Goal: Information Seeking & Learning: Learn about a topic

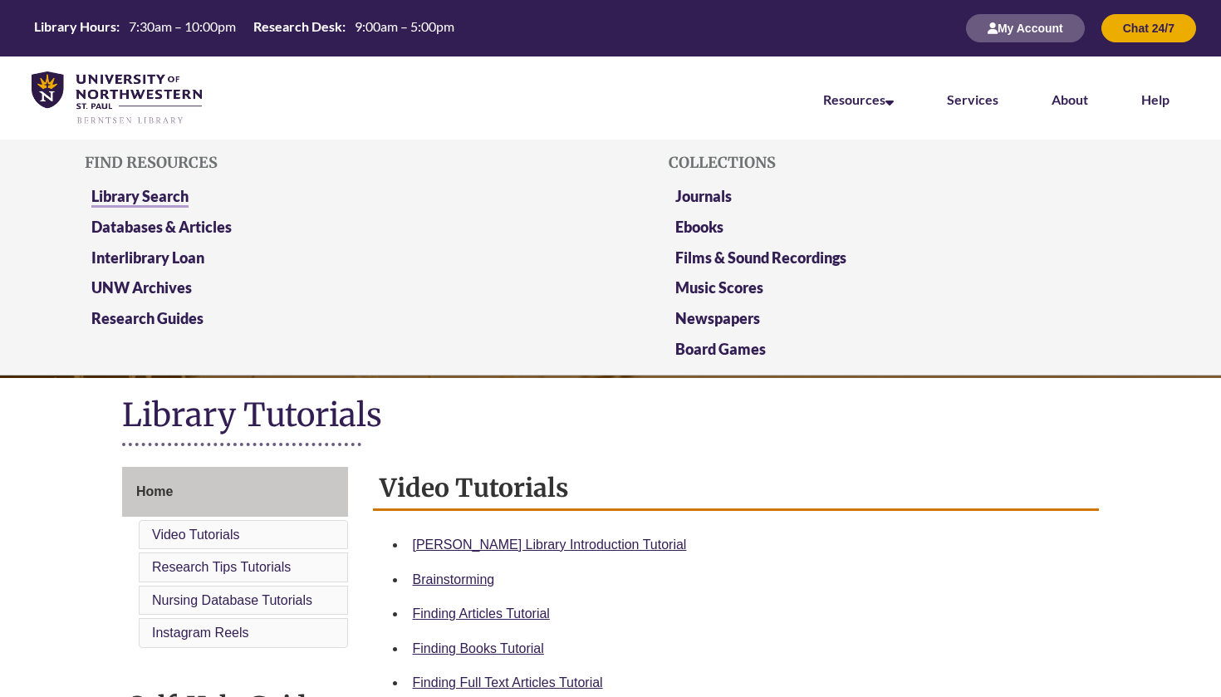
click at [146, 197] on link "Library Search" at bounding box center [139, 197] width 97 height 21
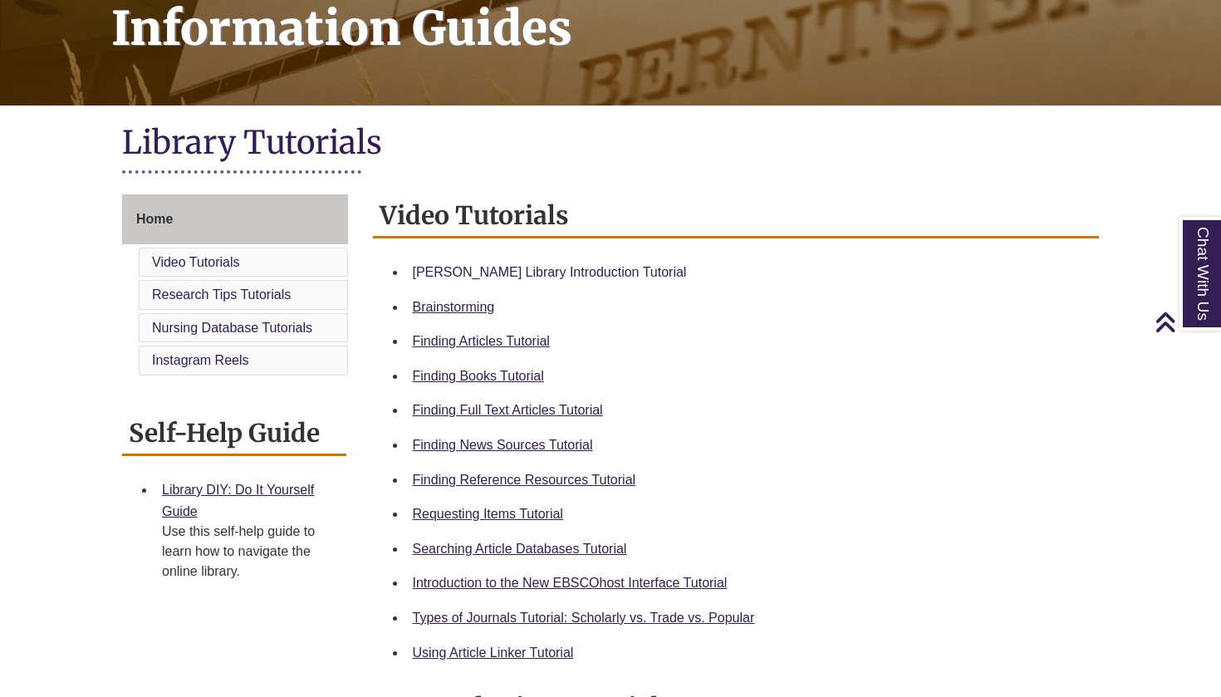
scroll to position [269, 0]
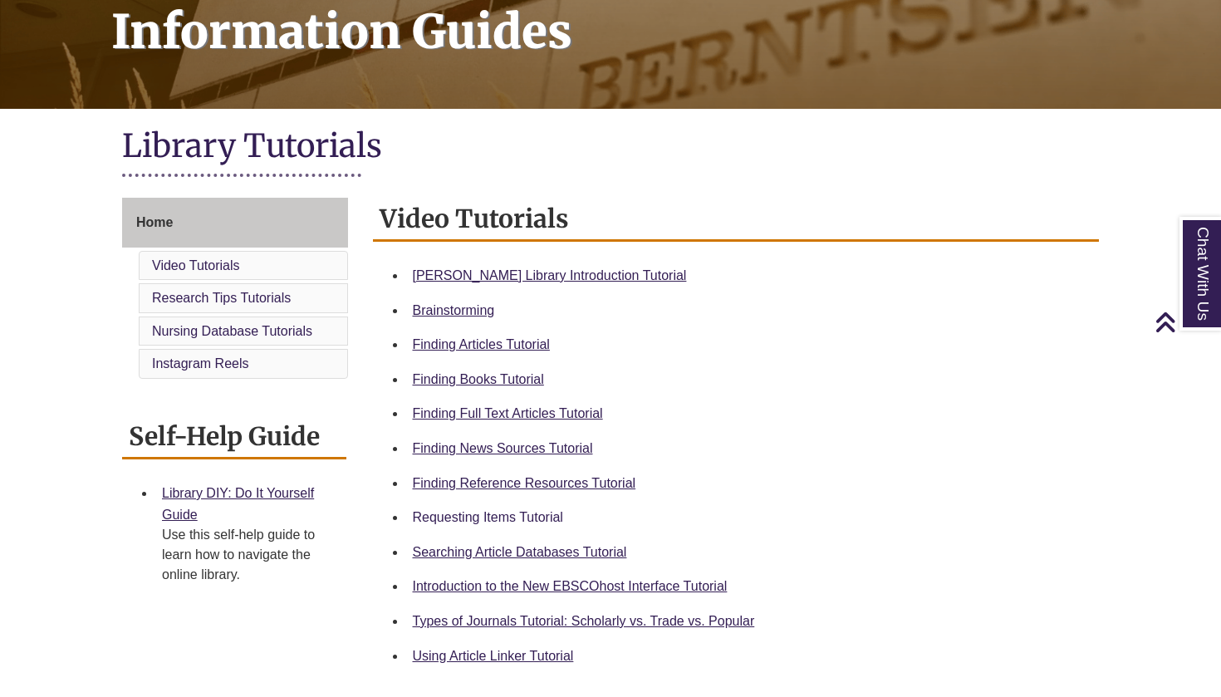
click at [488, 514] on link "Requesting Items Tutorial" at bounding box center [488, 517] width 150 height 14
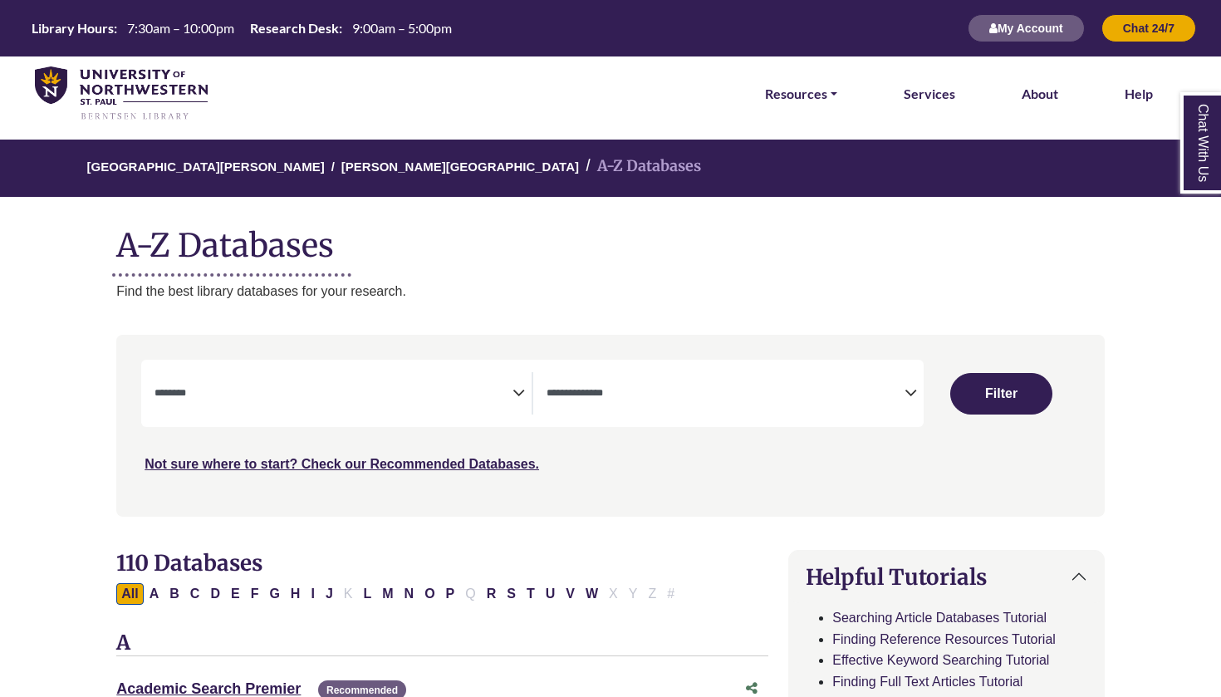
select select "Database Subject Filter"
select select "Database Types Filter"
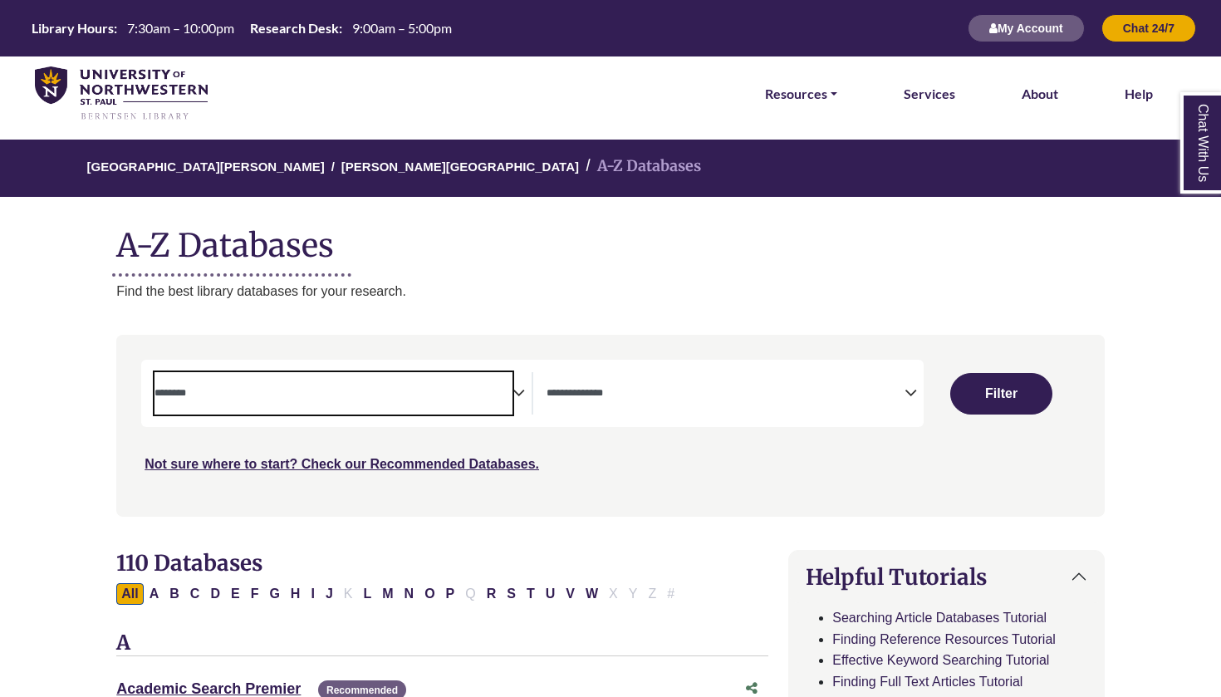
click at [252, 399] on textarea "Search" at bounding box center [333, 394] width 358 height 13
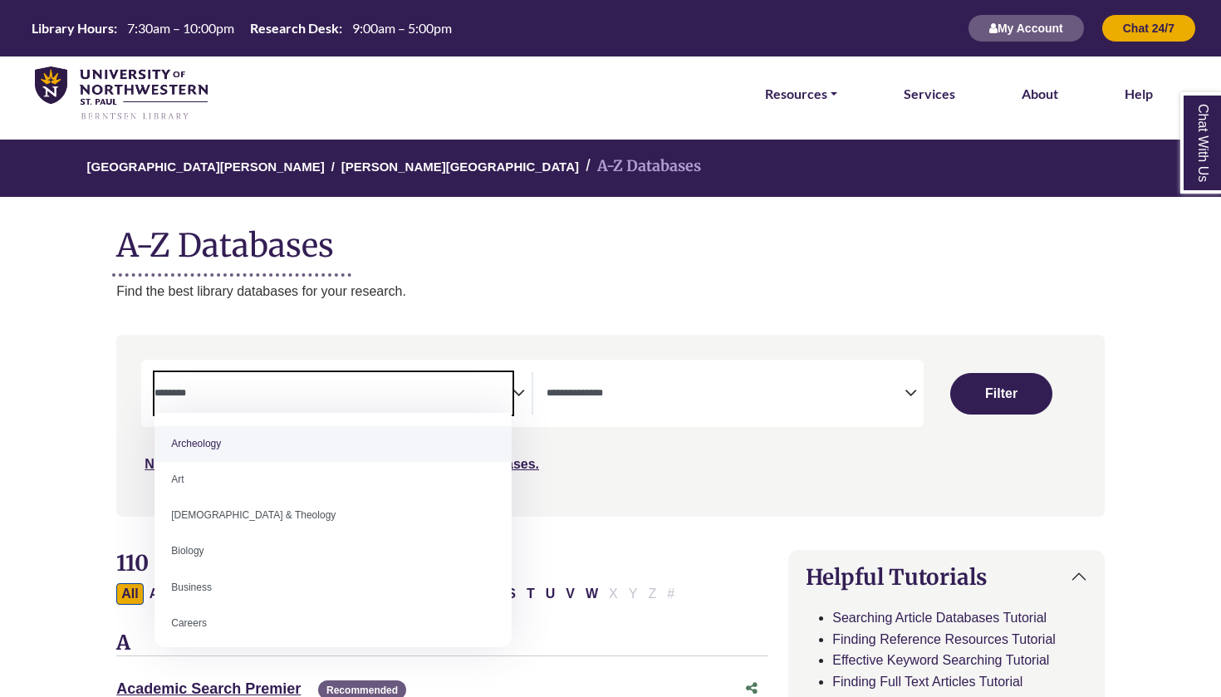
click at [252, 399] on textarea "Search" at bounding box center [333, 394] width 358 height 13
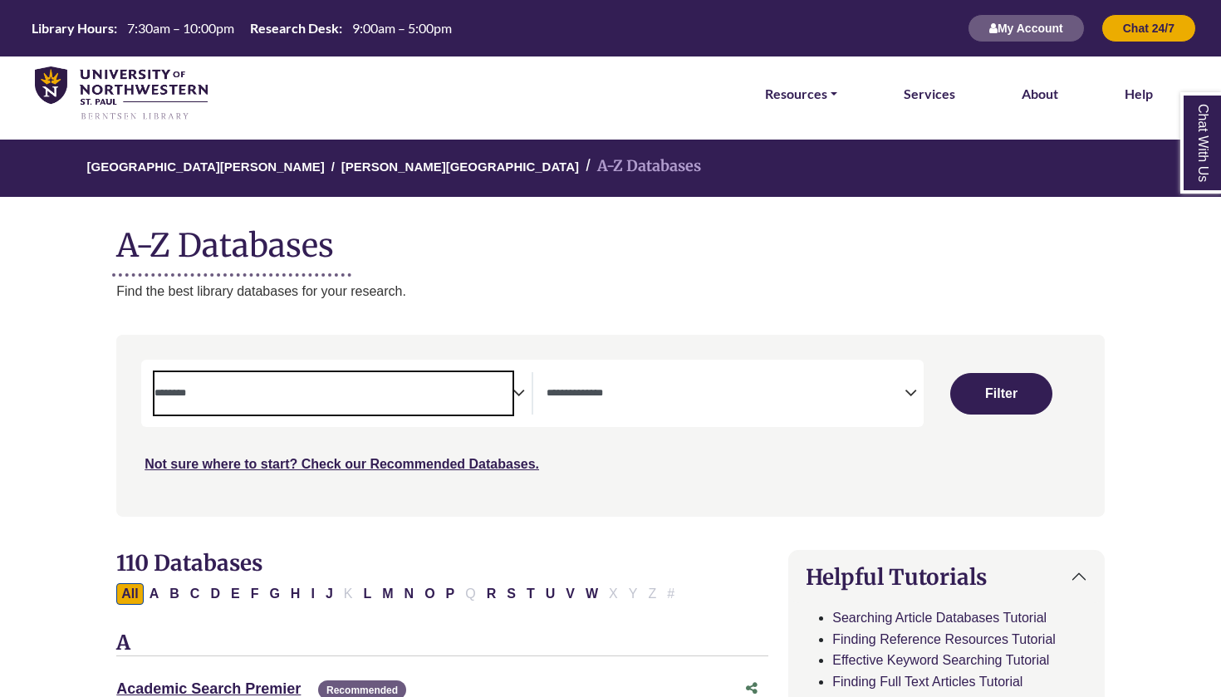
click at [252, 399] on textarea "Search" at bounding box center [333, 394] width 358 height 13
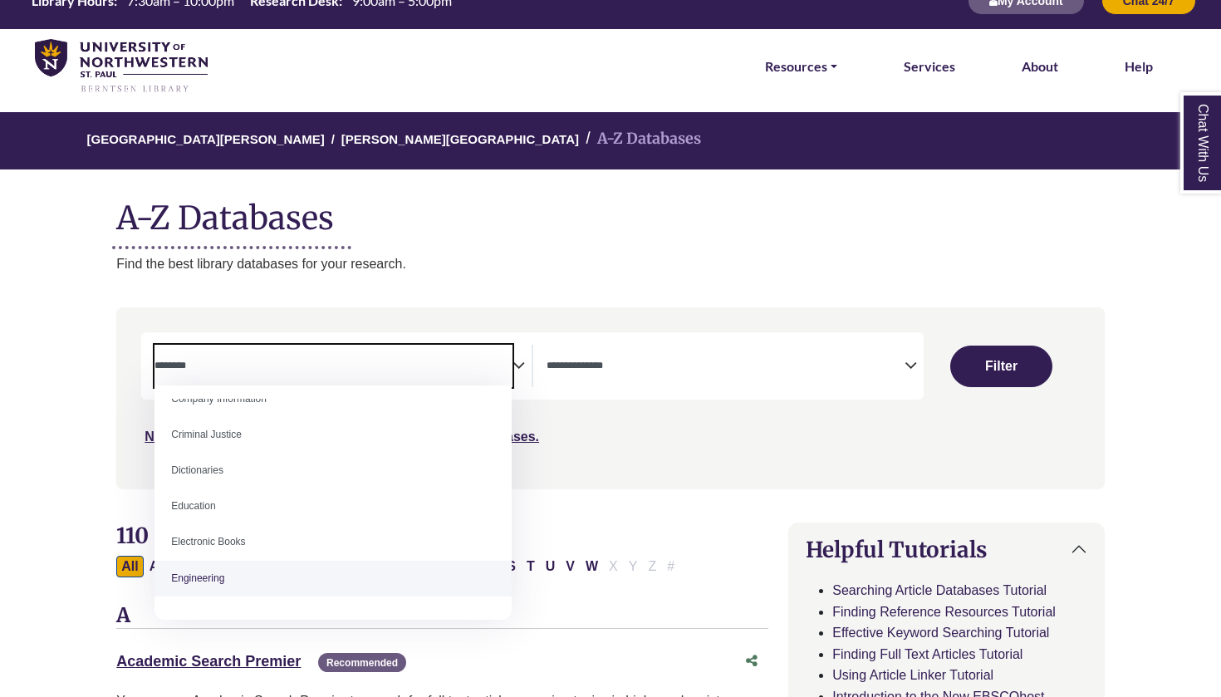
scroll to position [373, 0]
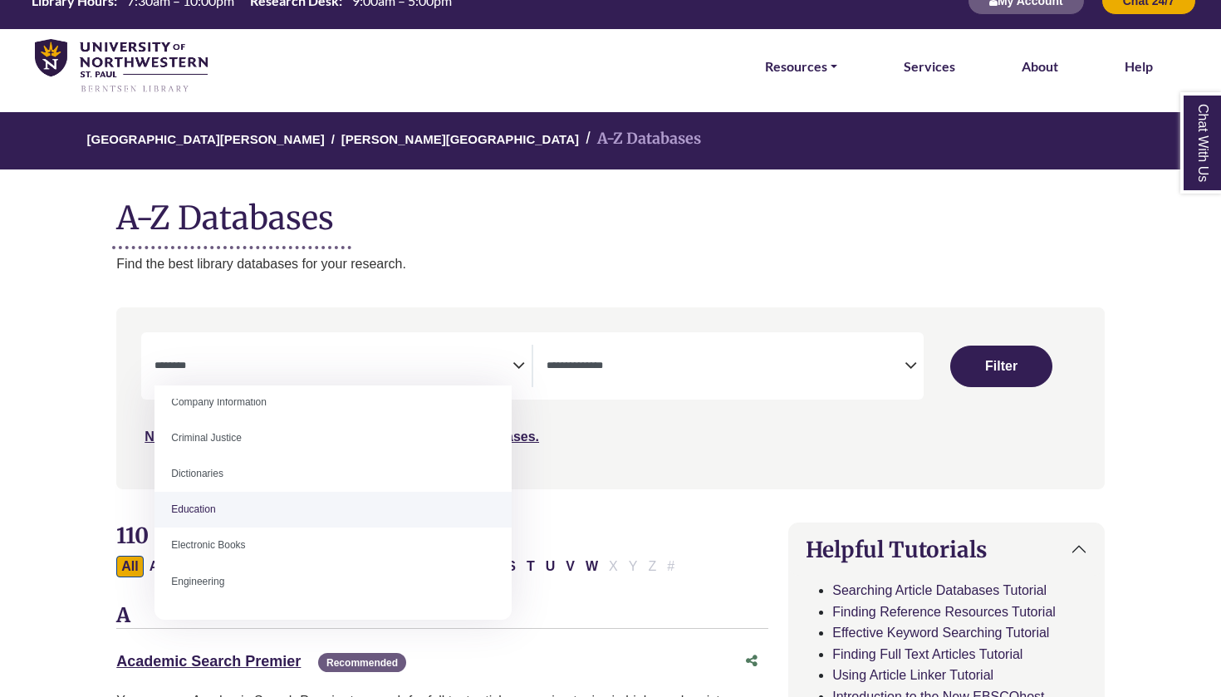
select select "*****"
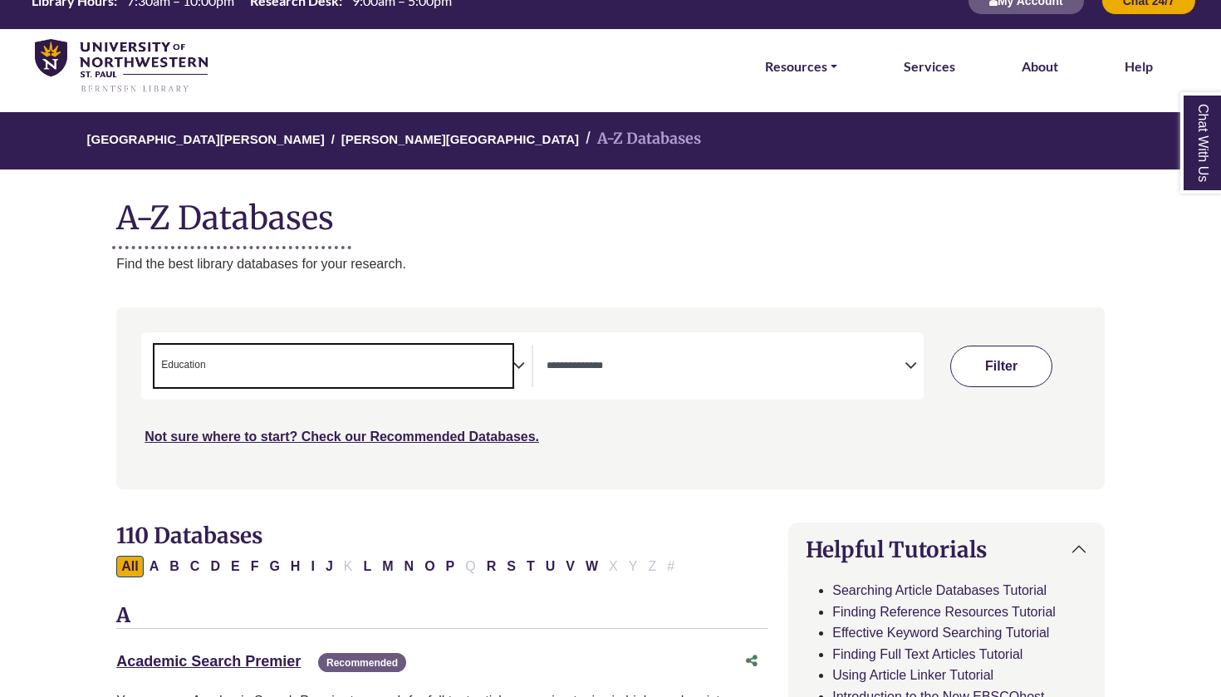
click at [998, 365] on button "Filter" at bounding box center [1001, 366] width 102 height 42
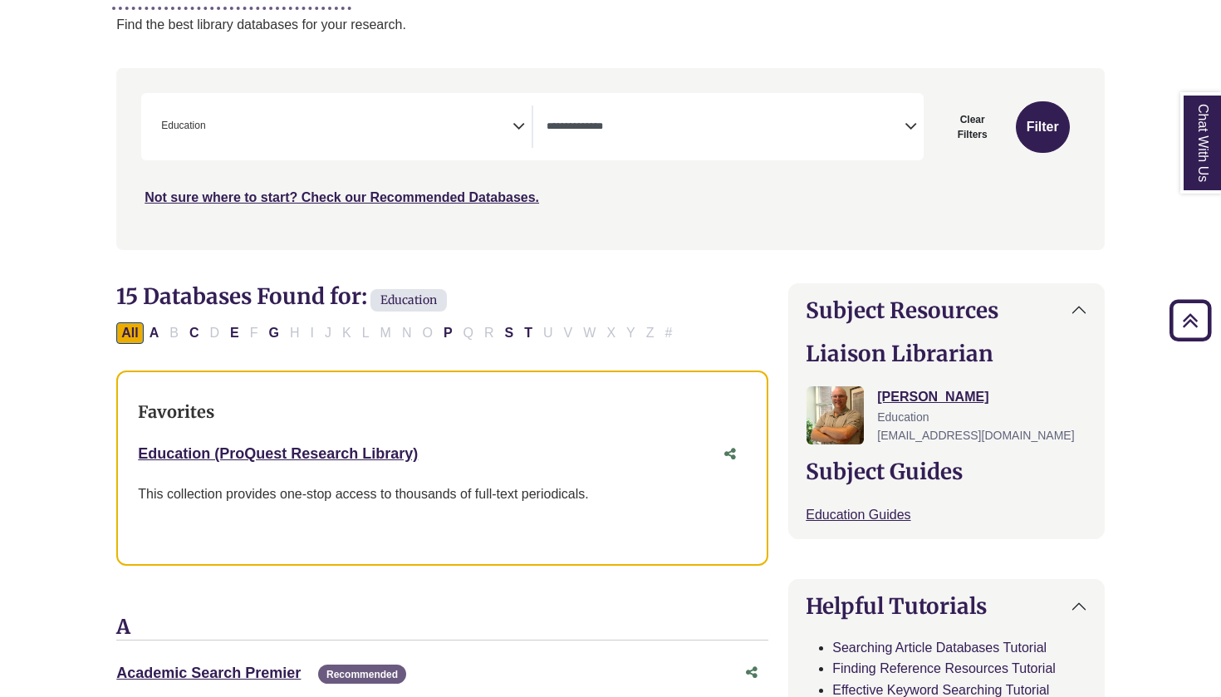
scroll to position [256, 0]
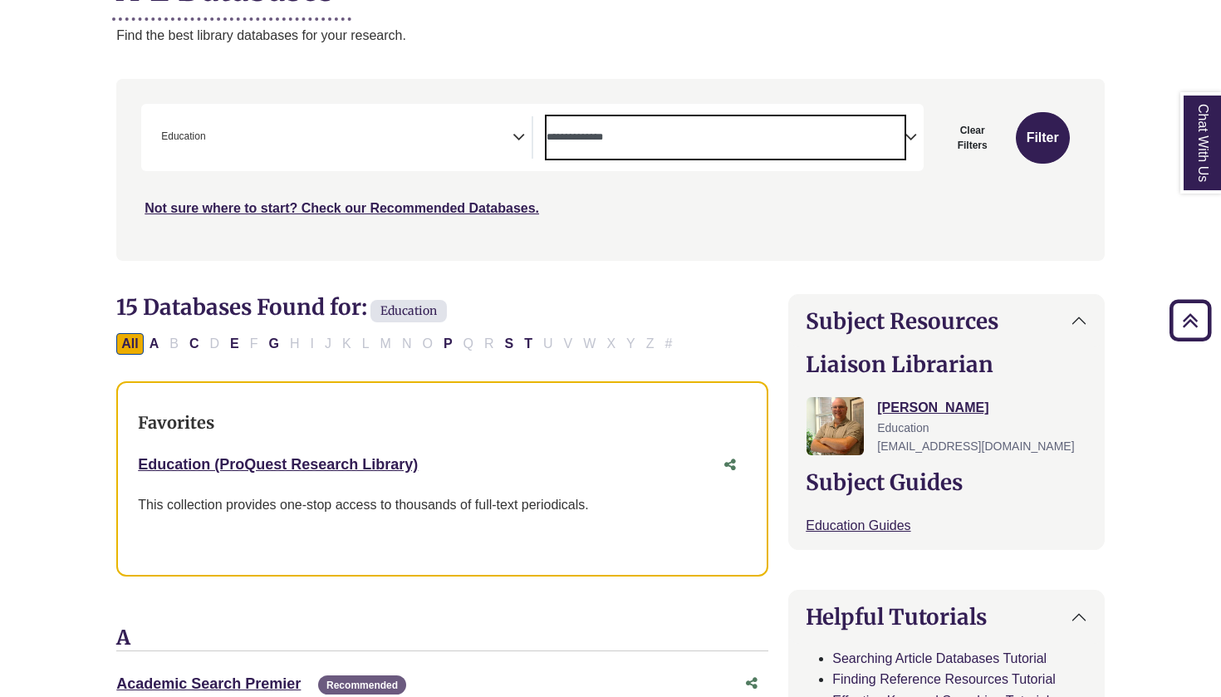
click at [795, 146] on span "Search filters" at bounding box center [725, 137] width 358 height 42
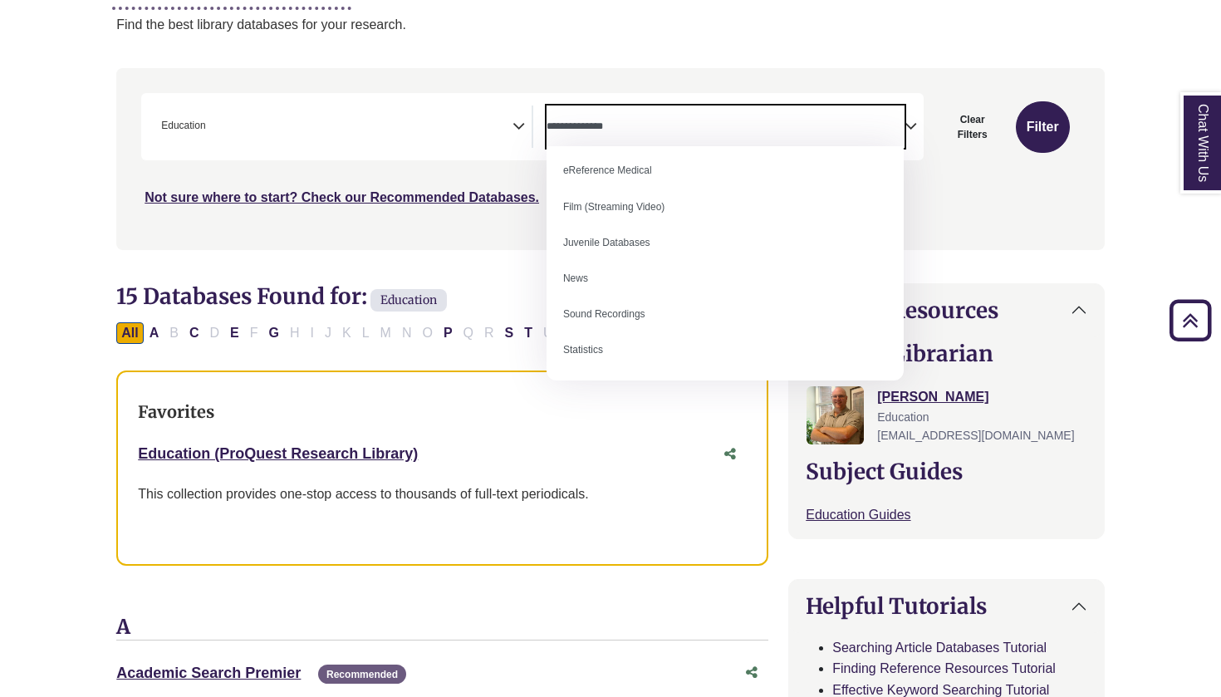
scroll to position [270, 0]
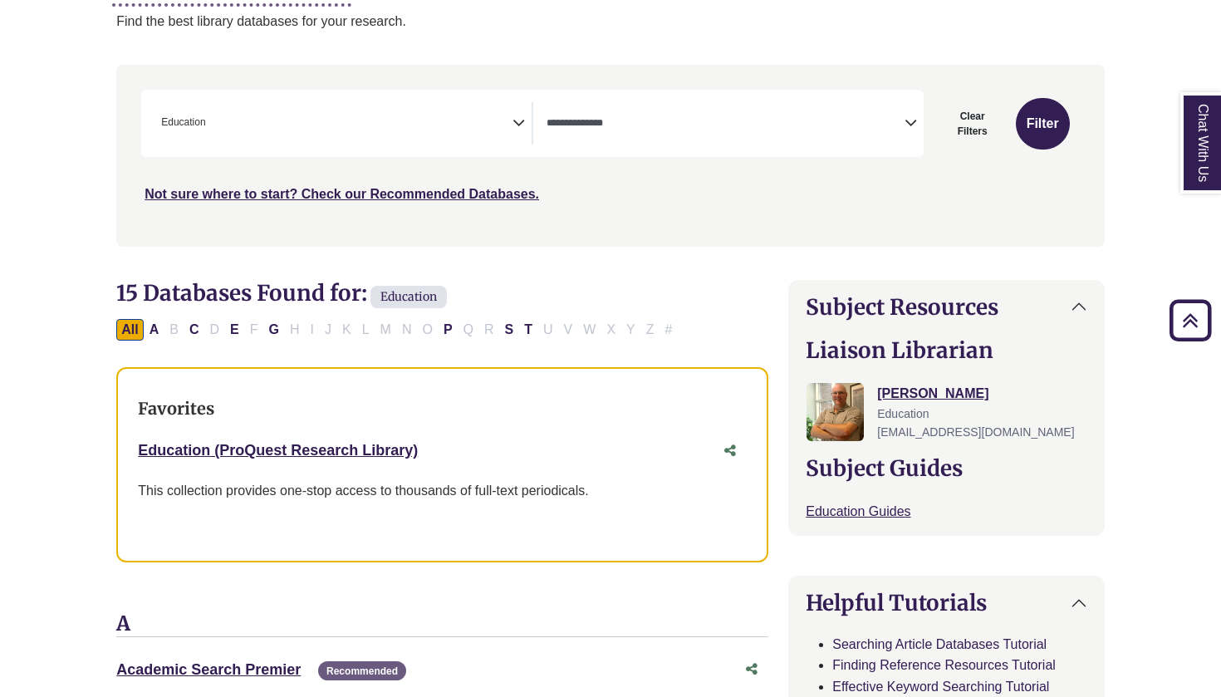
scroll to position [316, 0]
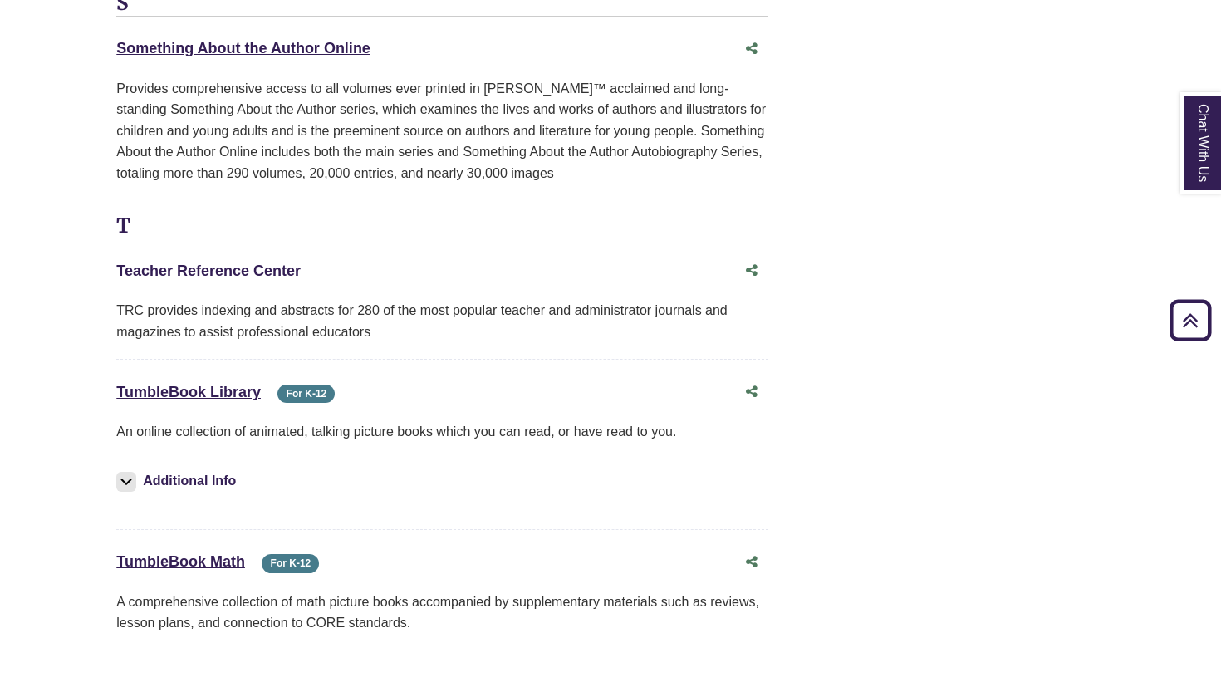
scroll to position [2537, 0]
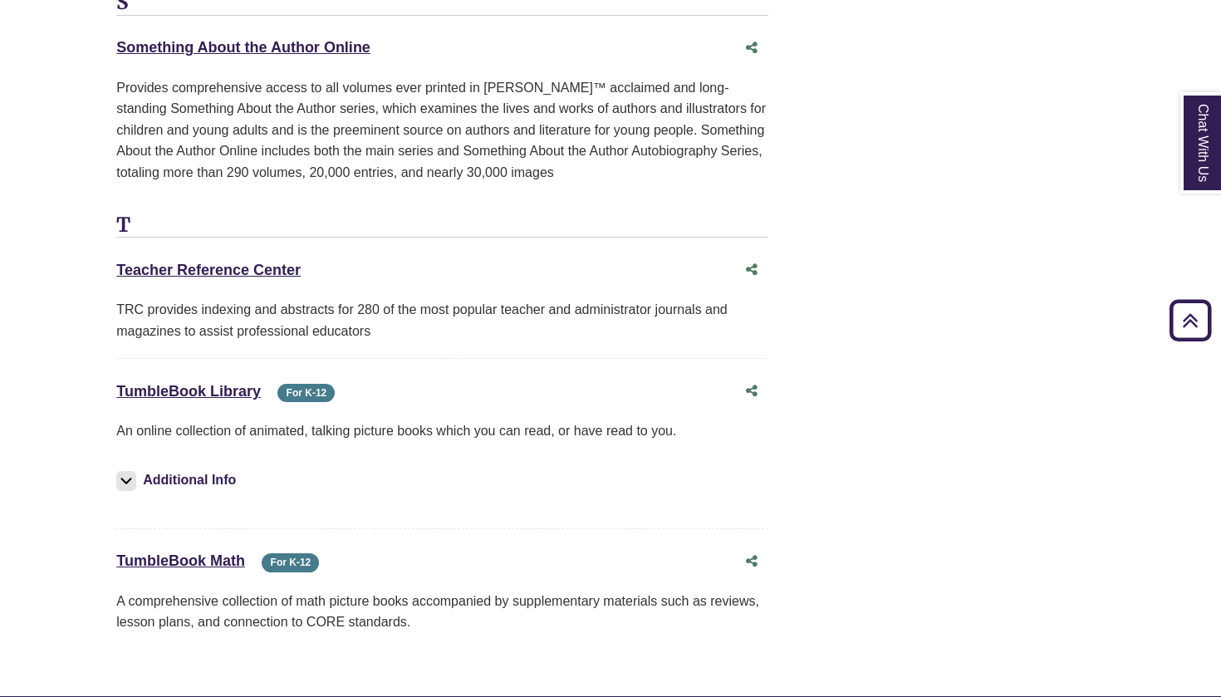
click at [125, 471] on img at bounding box center [126, 481] width 20 height 20
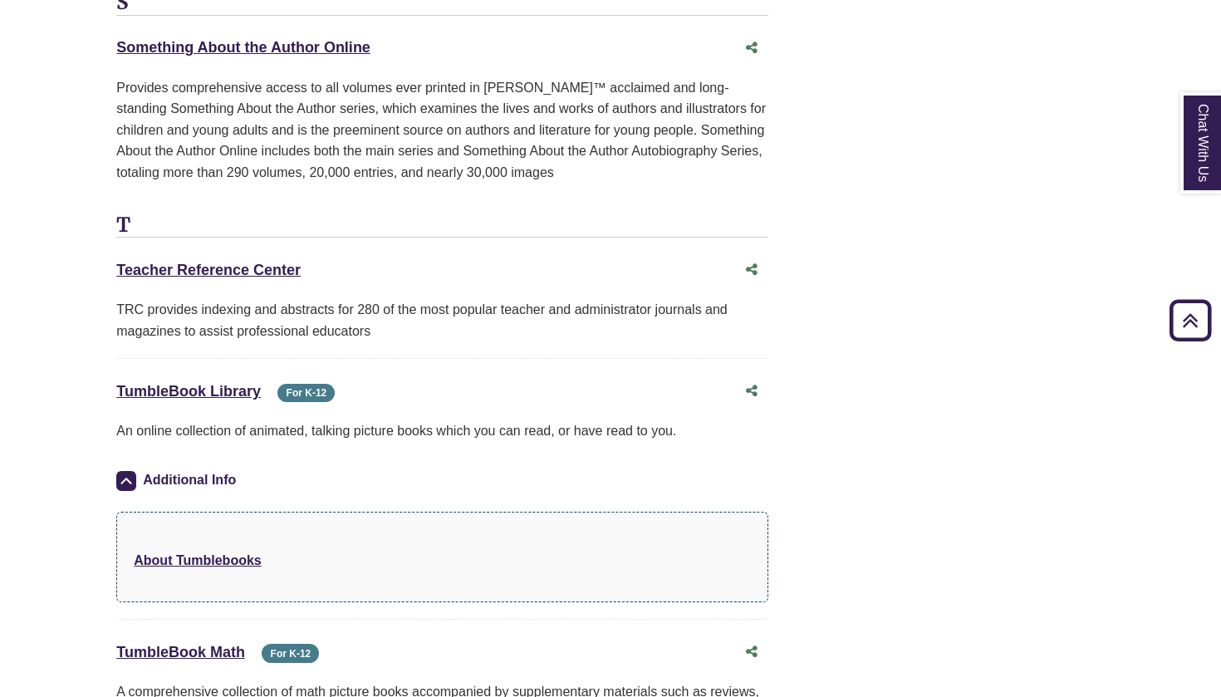
click at [125, 471] on img at bounding box center [126, 481] width 20 height 20
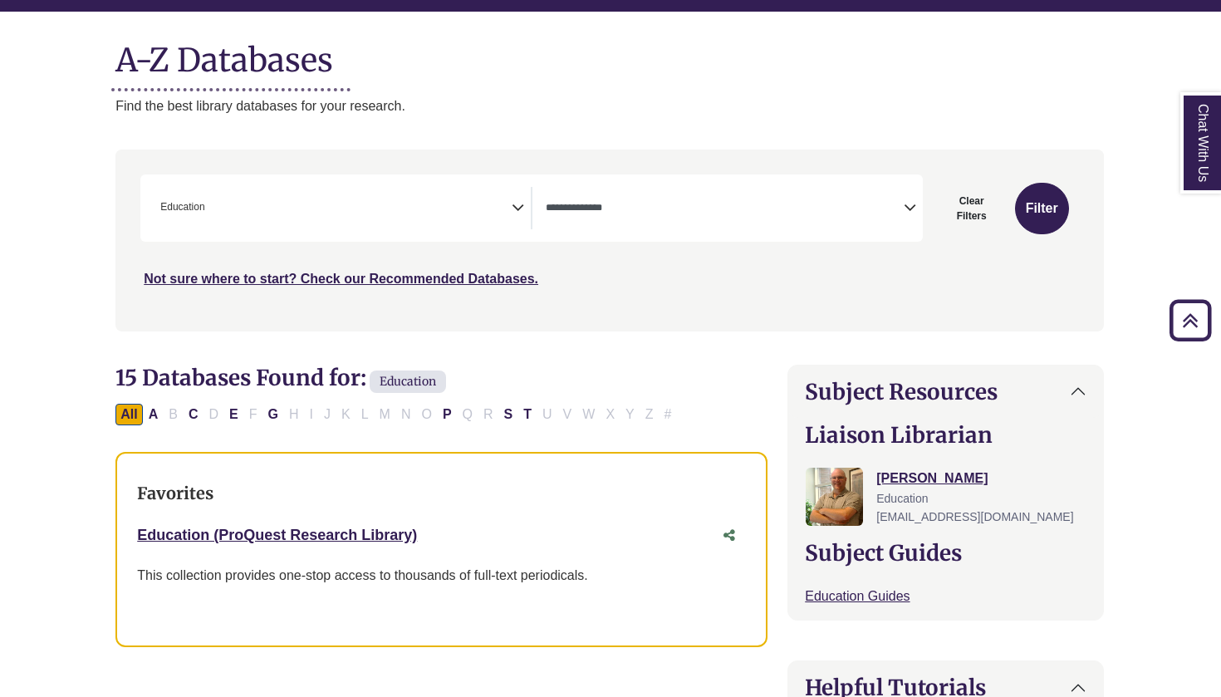
scroll to position [164, 1]
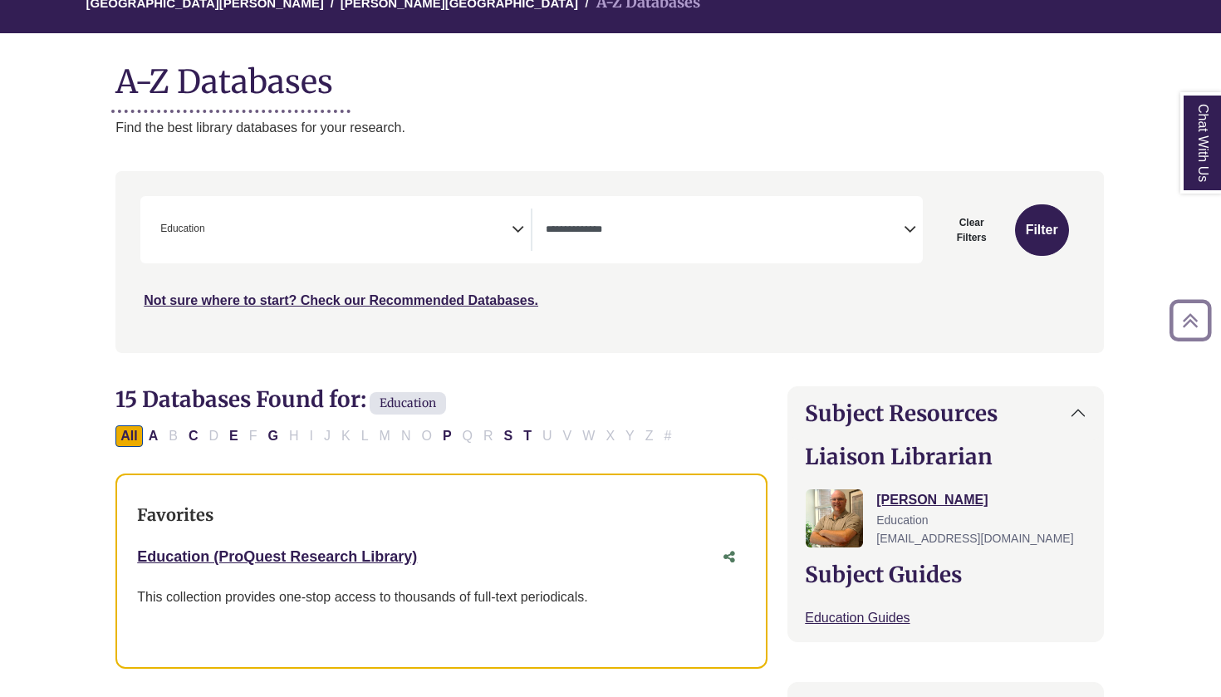
click at [324, 225] on span "× Education" at bounding box center [333, 229] width 358 height 42
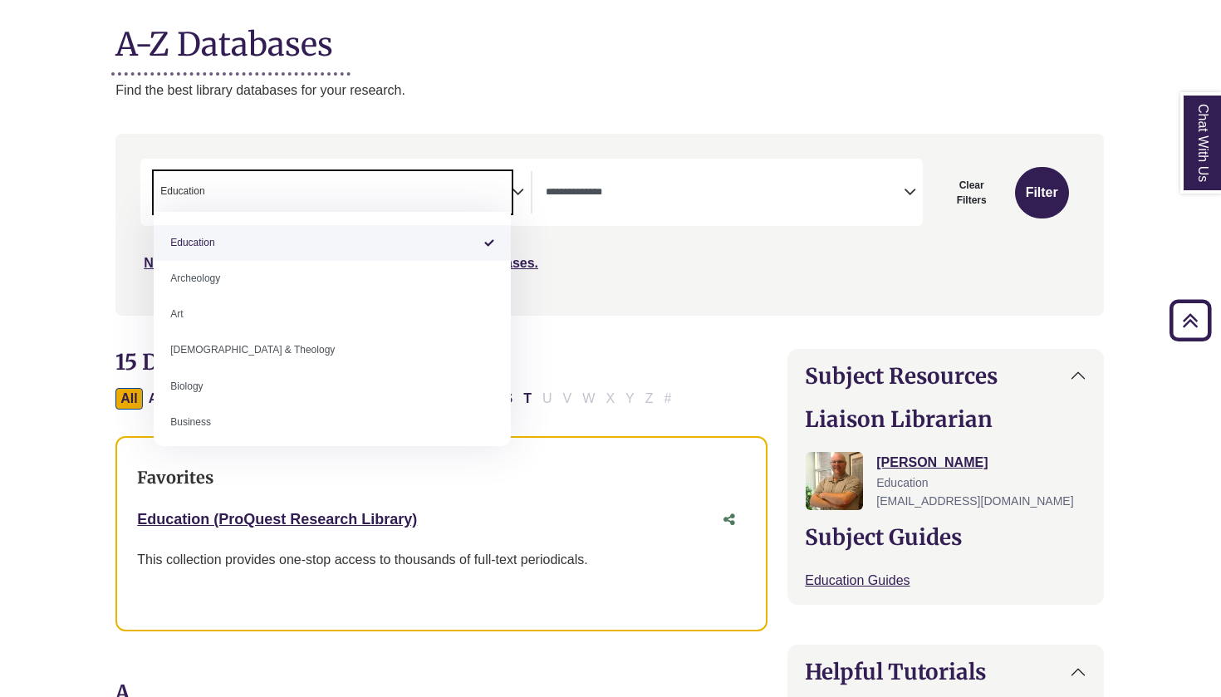
scroll to position [0, 0]
click at [641, 245] on div "Search filters" at bounding box center [609, 224] width 968 height 168
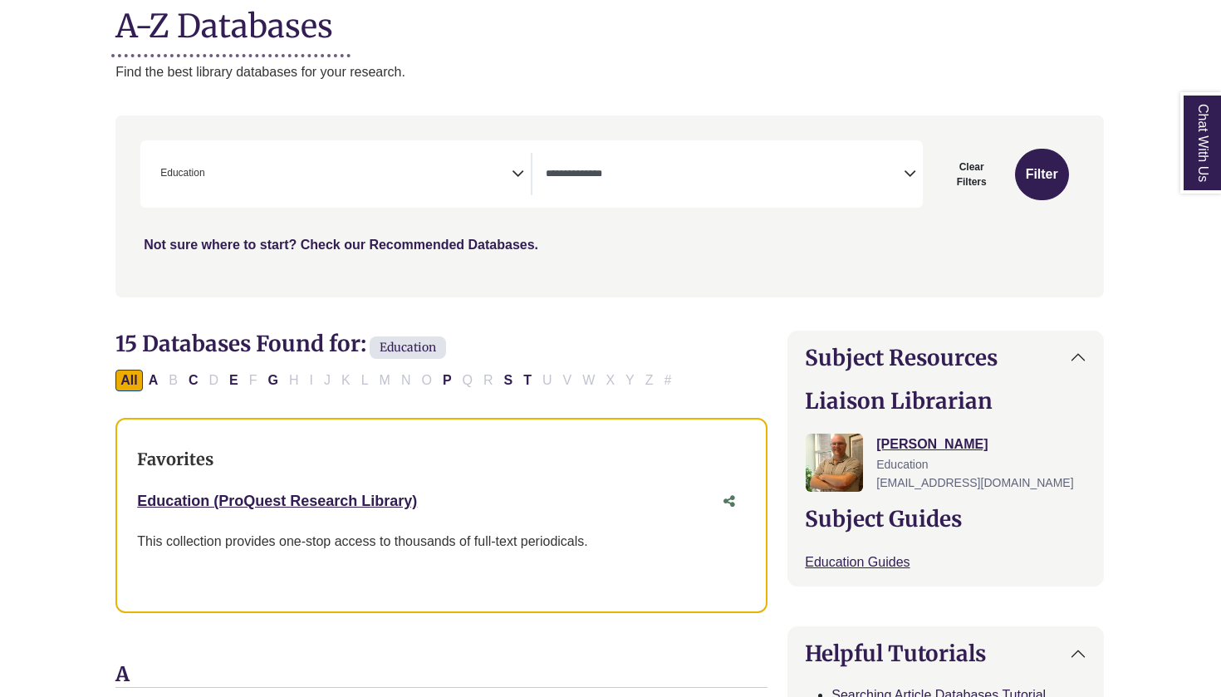
scroll to position [242, 1]
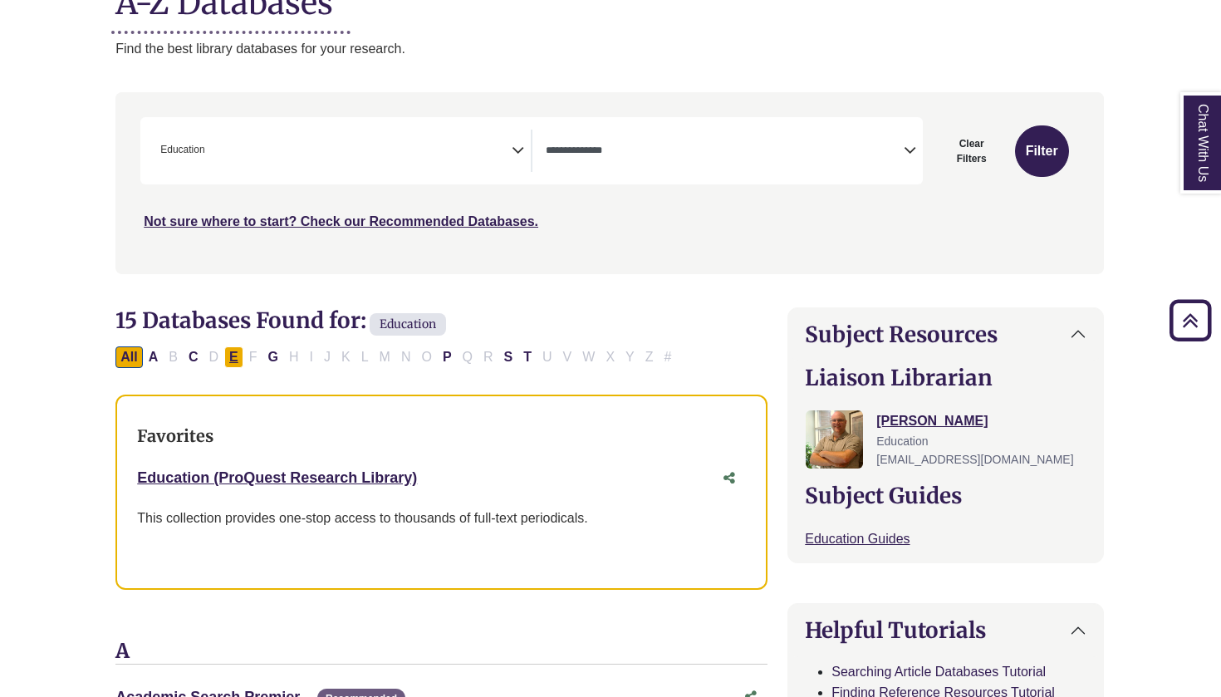
click at [232, 362] on button "E" at bounding box center [233, 357] width 19 height 22
select select "Database Types Filter"
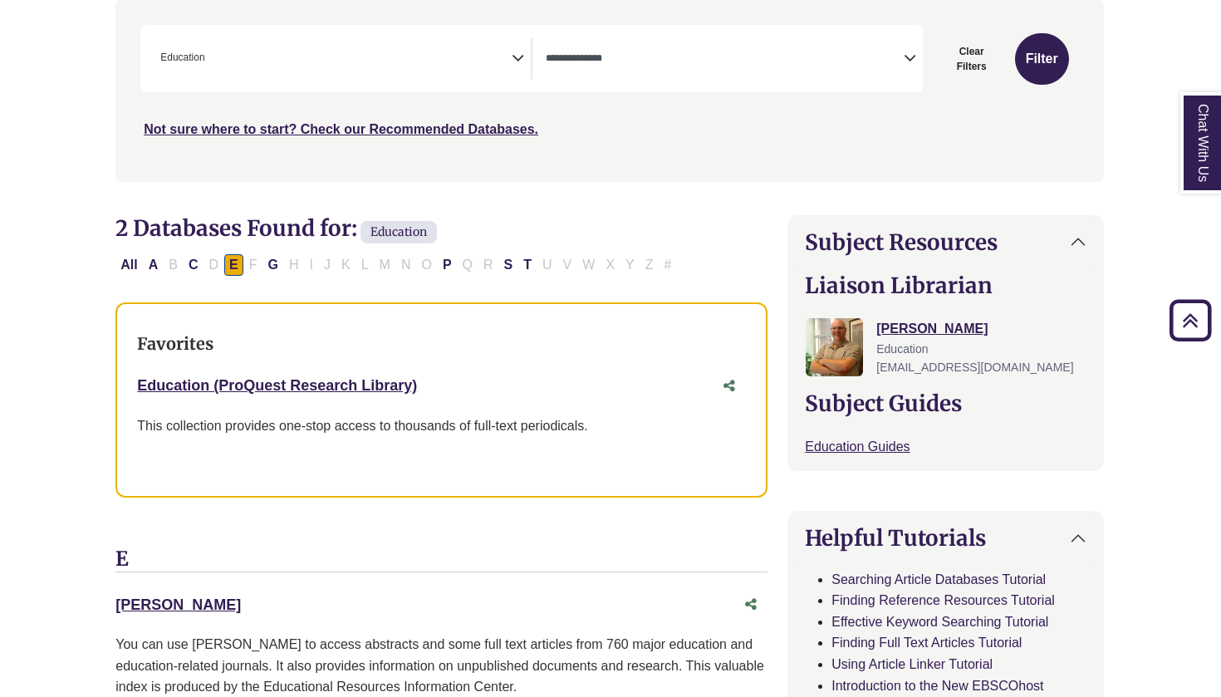
scroll to position [94, 1]
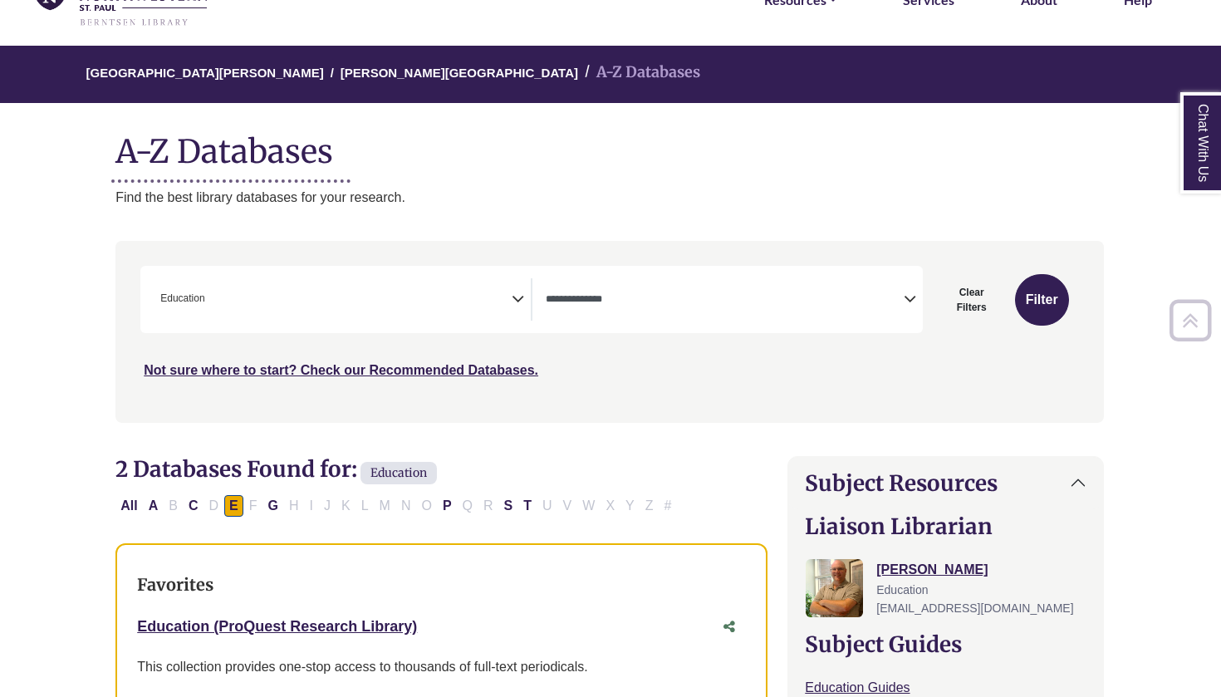
click at [257, 284] on span "× Education" at bounding box center [333, 299] width 358 height 42
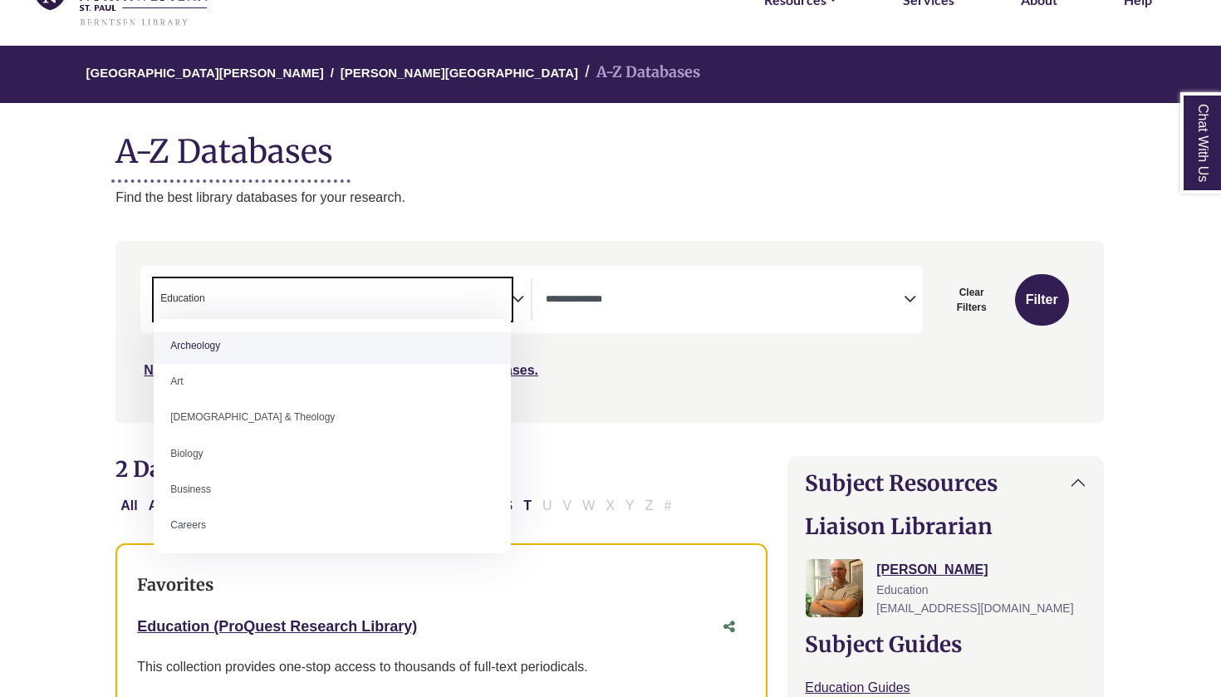
scroll to position [50, 0]
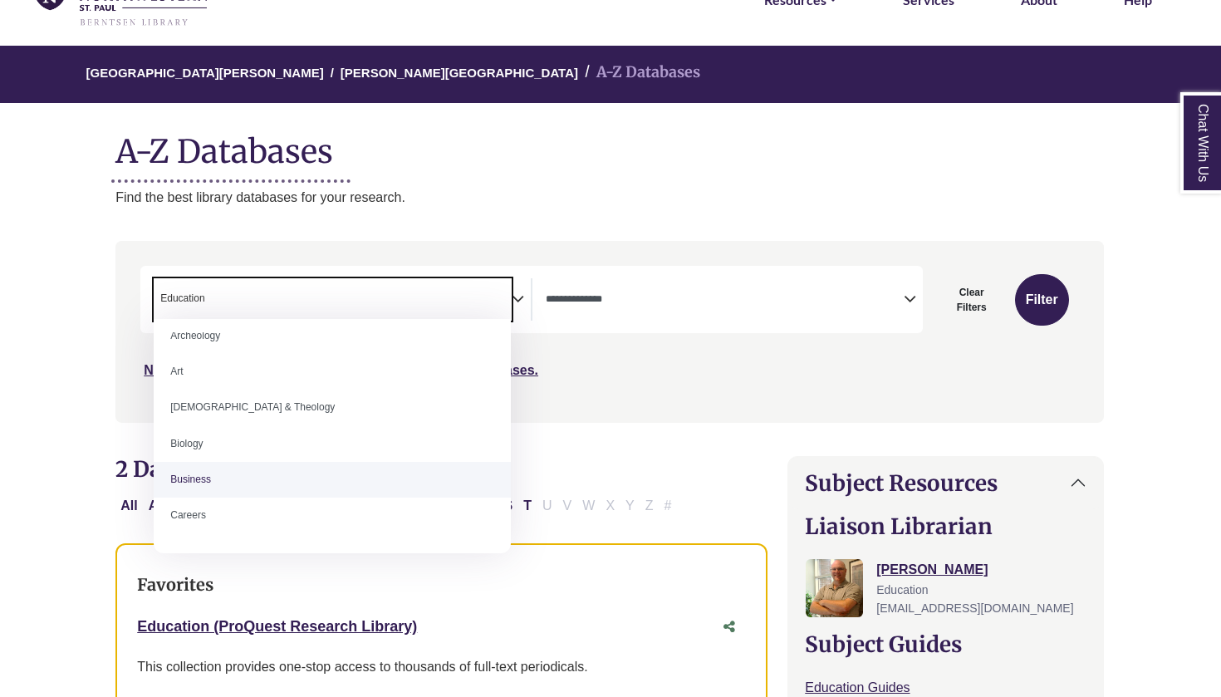
select select "*****"
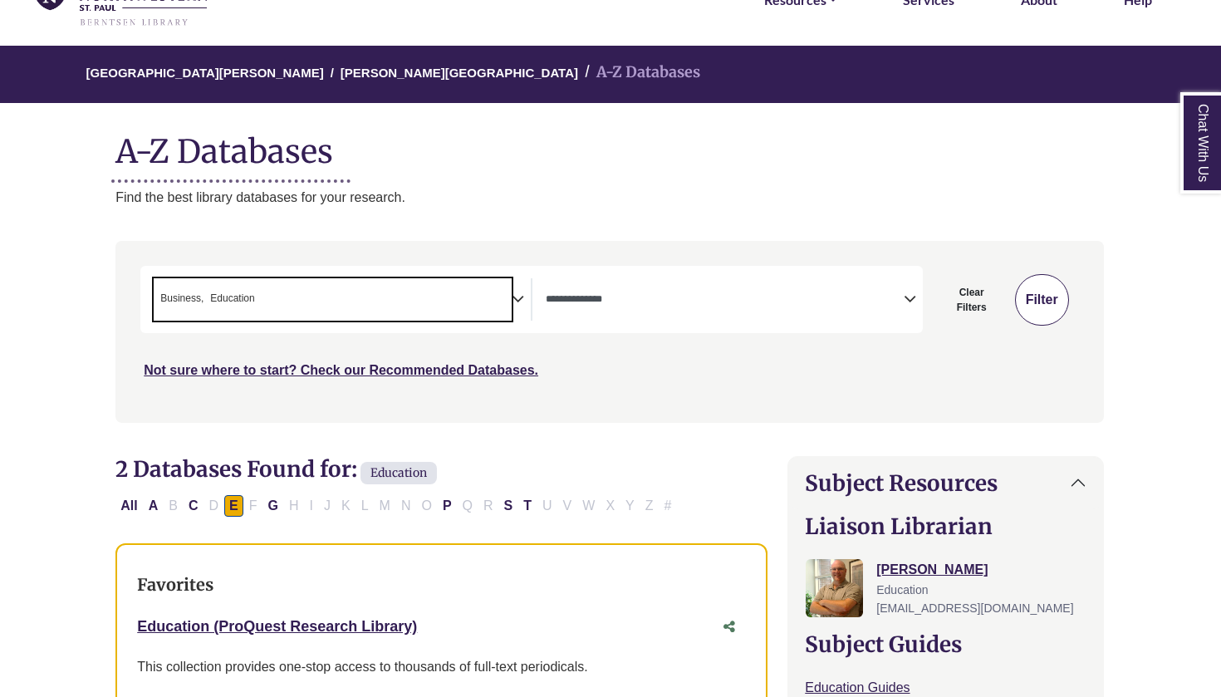
click at [1038, 296] on button "Filter" at bounding box center [1042, 299] width 54 height 51
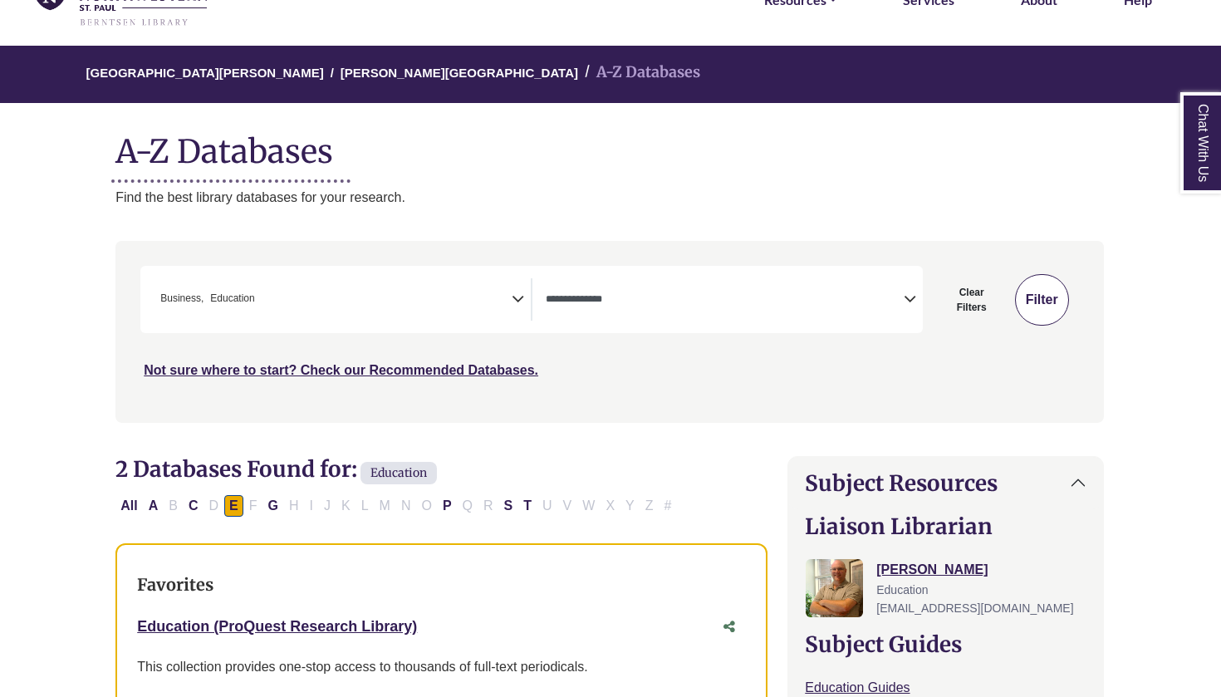
select select "Database Types Filter"
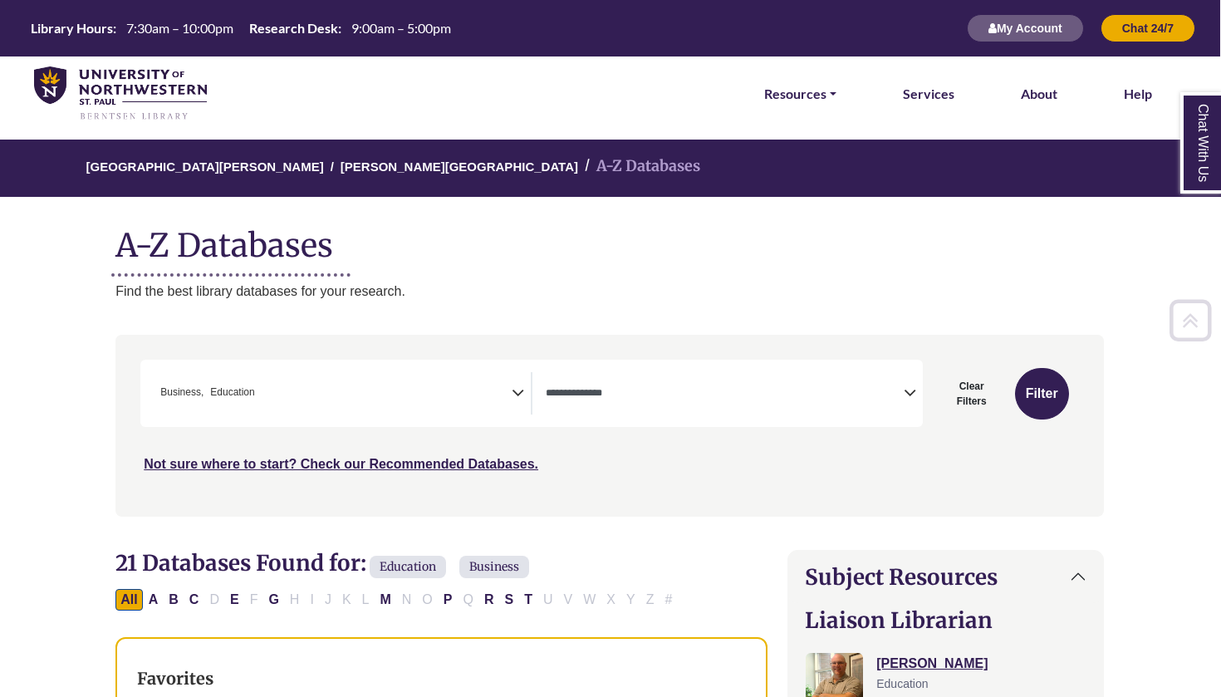
scroll to position [0, 1]
click at [263, 398] on textarea "Search" at bounding box center [261, 394] width 7 height 13
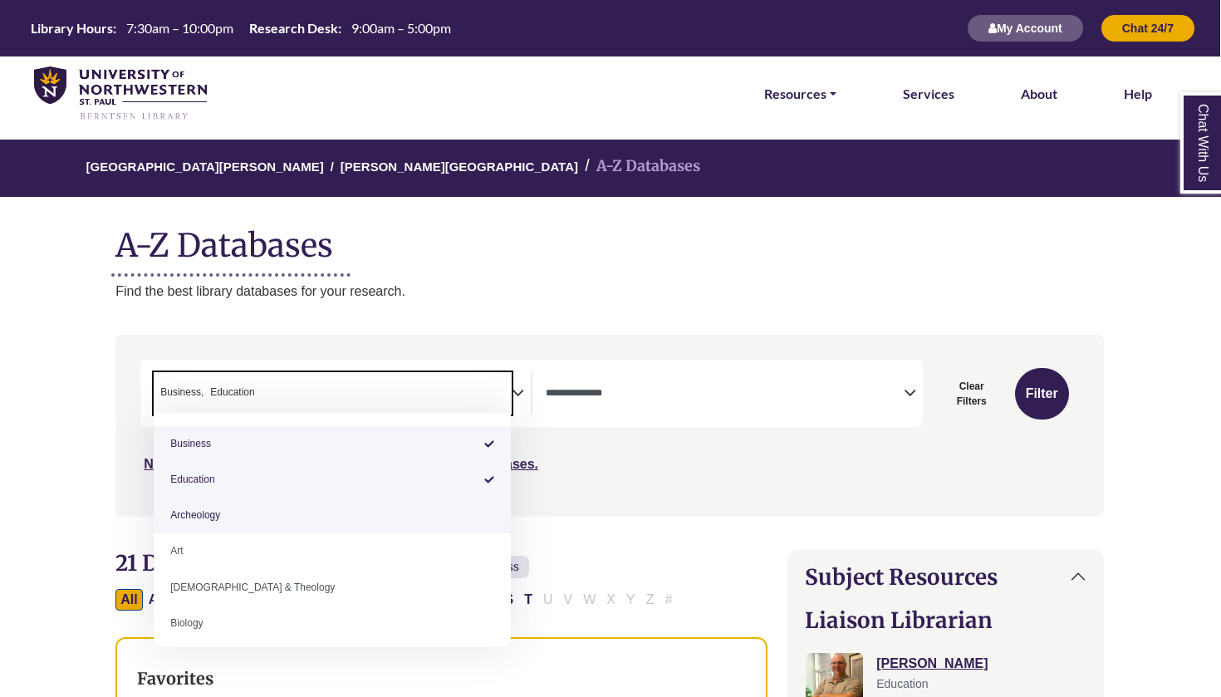
scroll to position [0, 0]
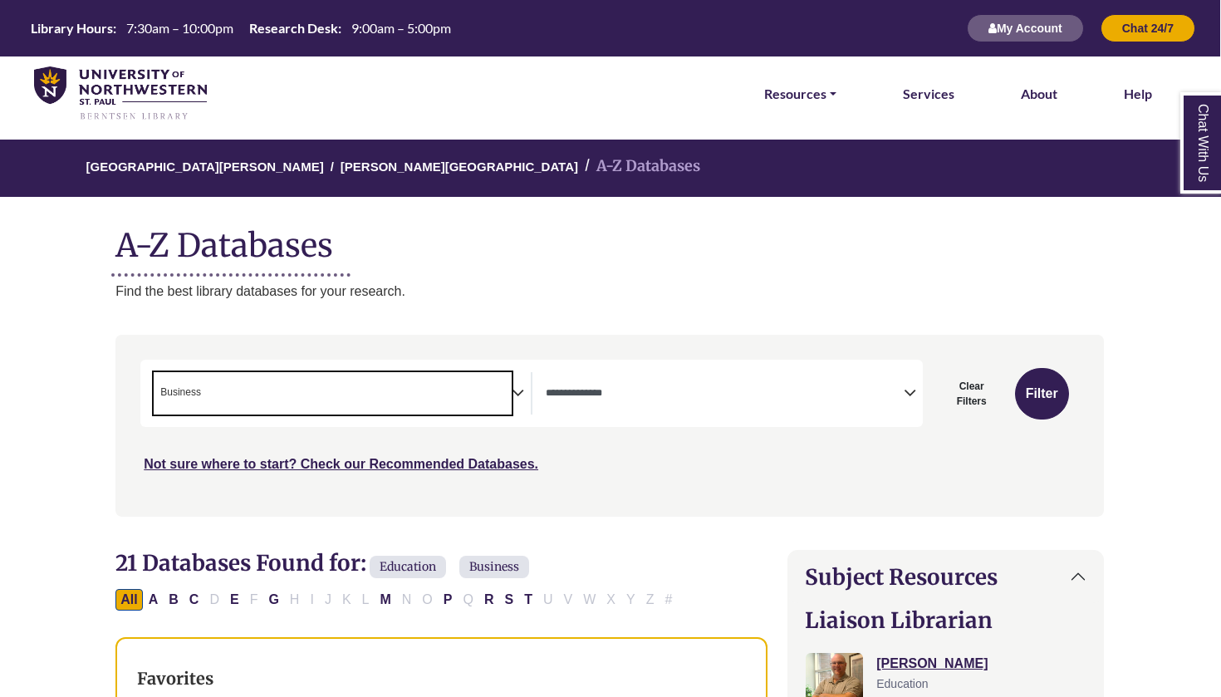
click at [271, 395] on span "× Business" at bounding box center [333, 393] width 358 height 42
click at [265, 394] on textarea "Search" at bounding box center [333, 394] width 358 height 13
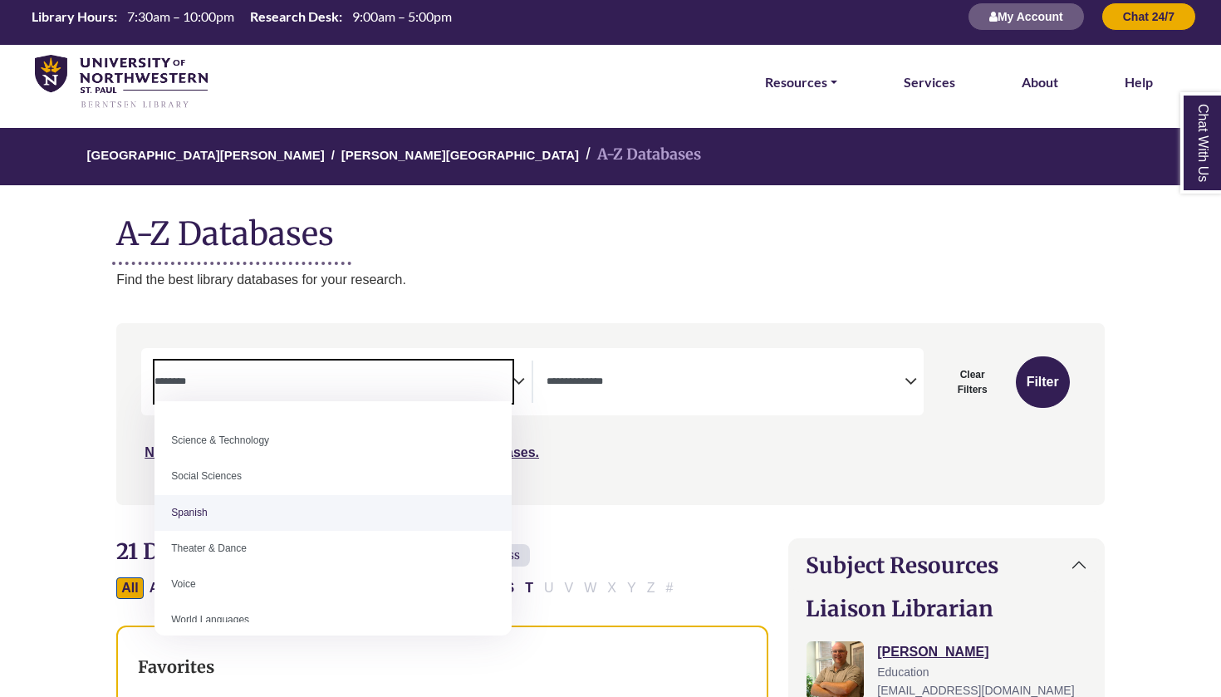
scroll to position [1397, 0]
select select "******"
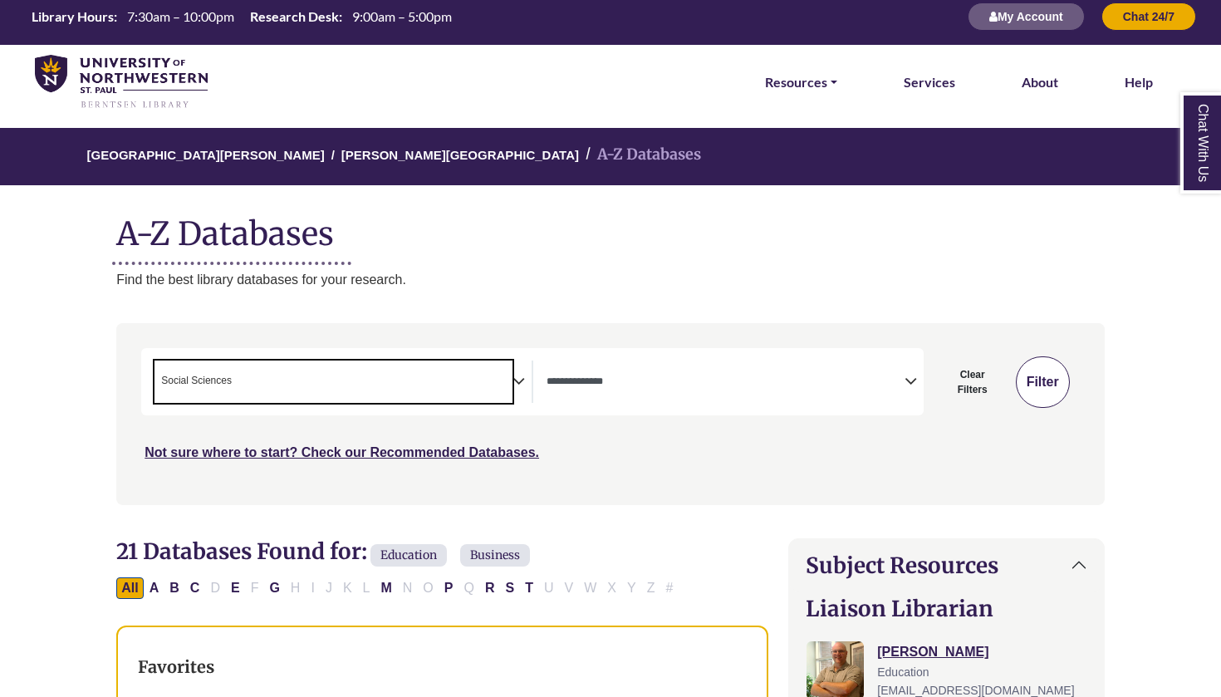
click at [1042, 383] on button "Filter" at bounding box center [1042, 381] width 54 height 51
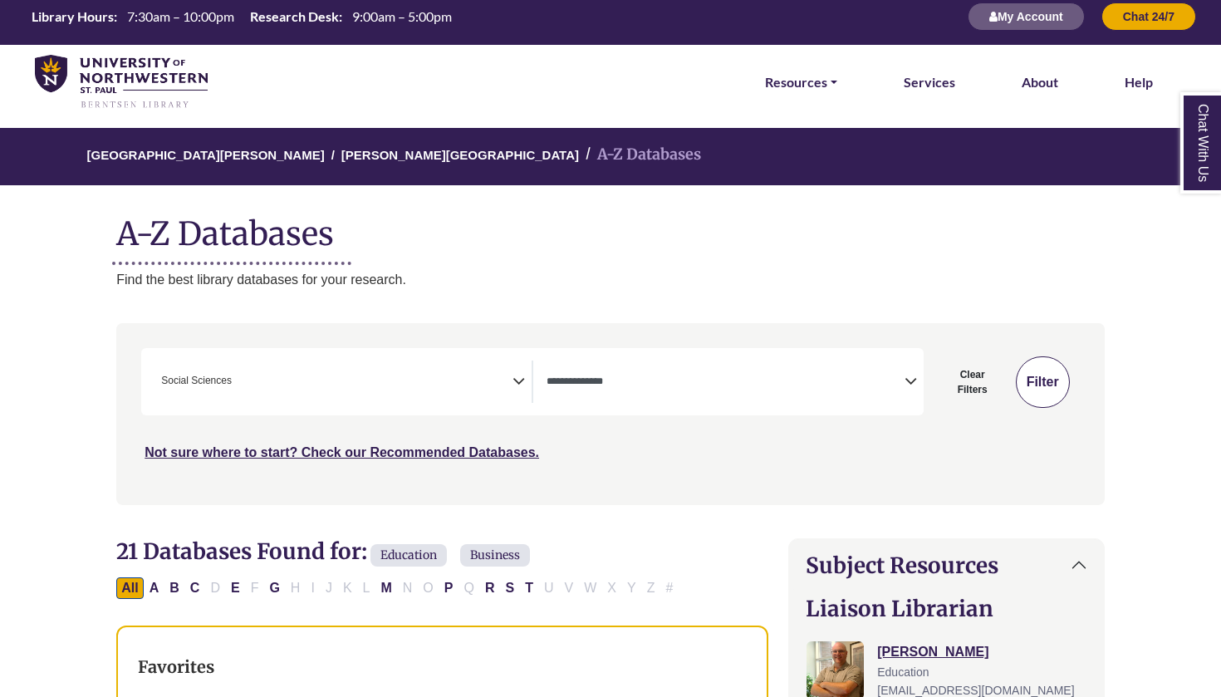
select select "Database Types Filter"
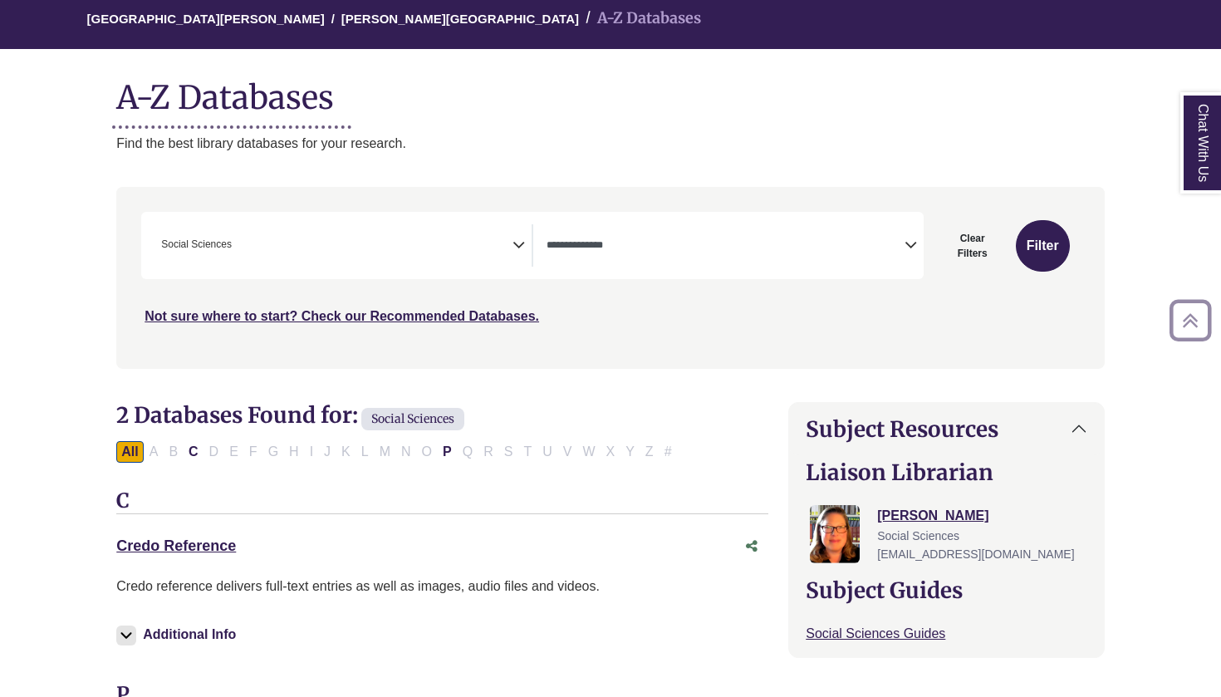
scroll to position [144, 0]
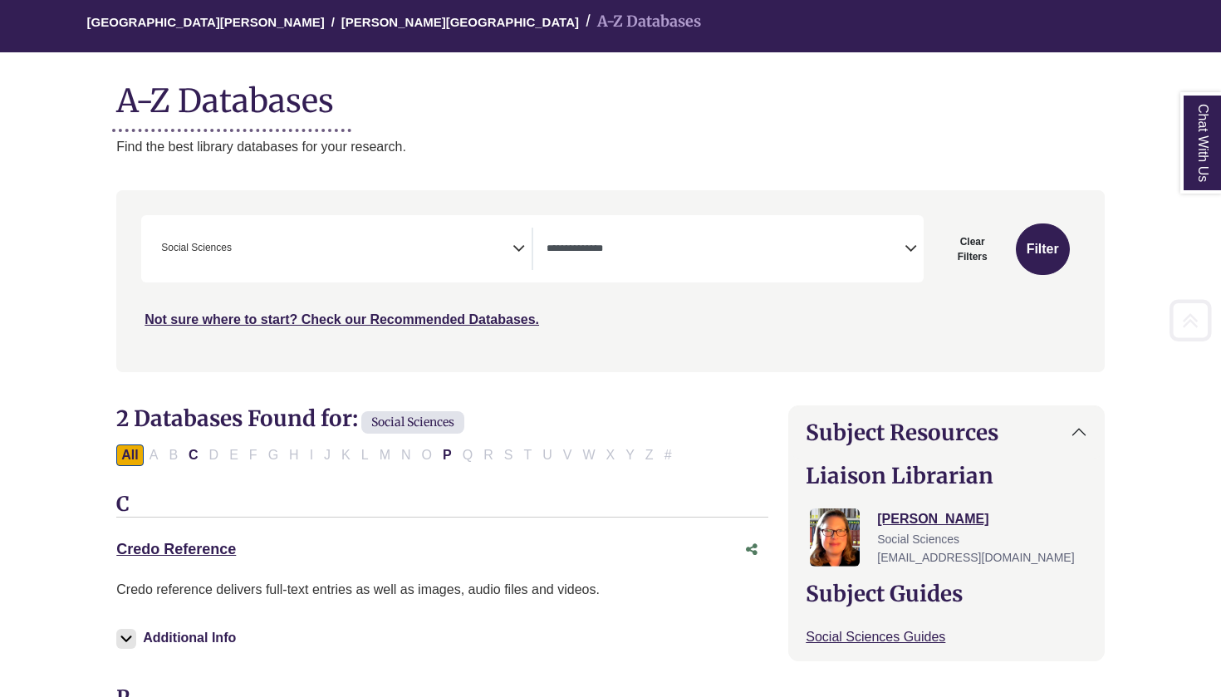
click at [346, 258] on span "× Social Sciences" at bounding box center [333, 249] width 358 height 42
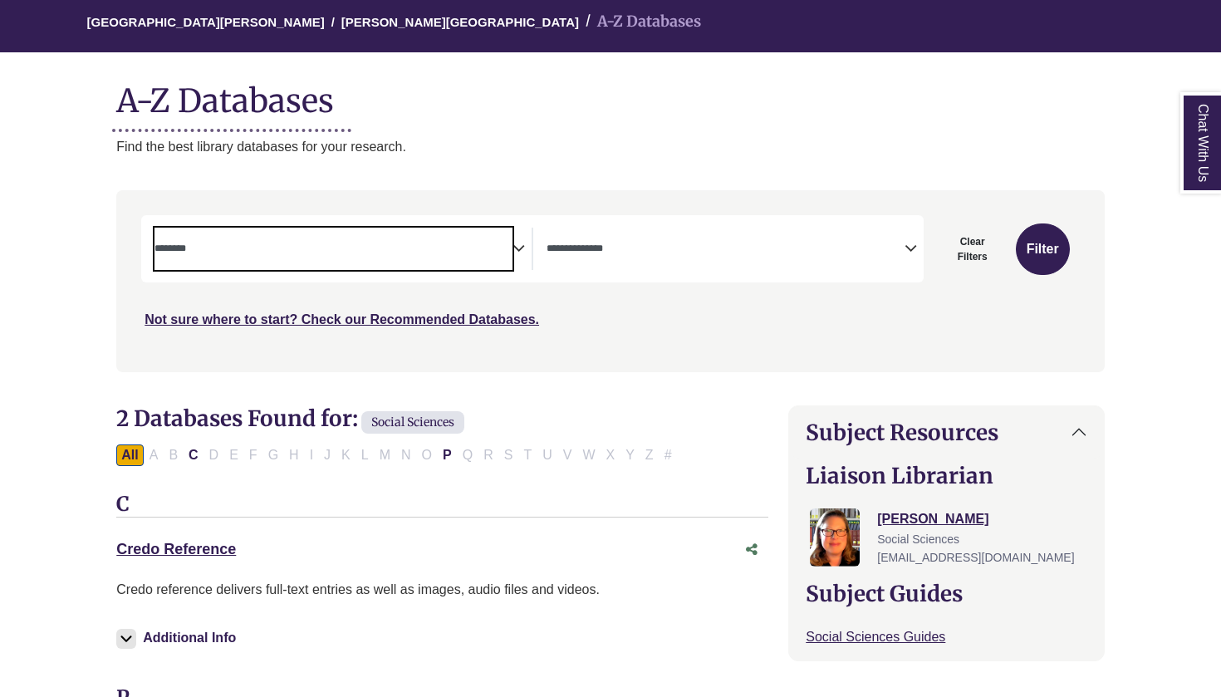
click at [363, 246] on textarea "Search" at bounding box center [333, 249] width 358 height 13
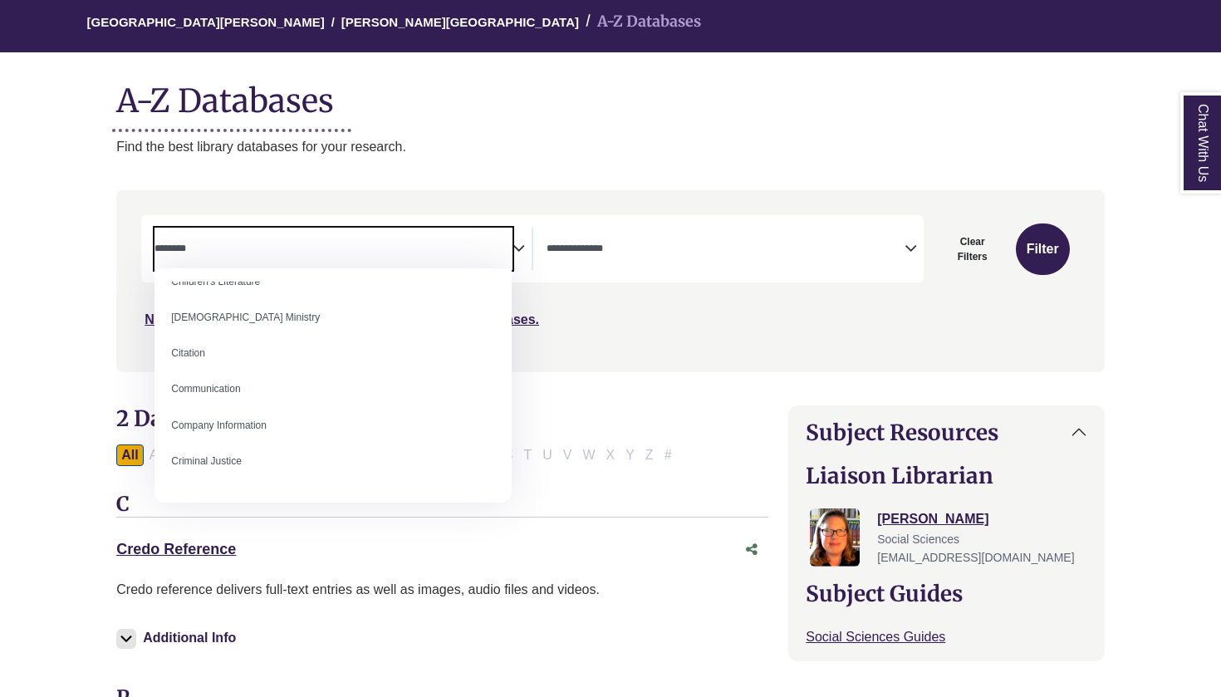
scroll to position [227, 0]
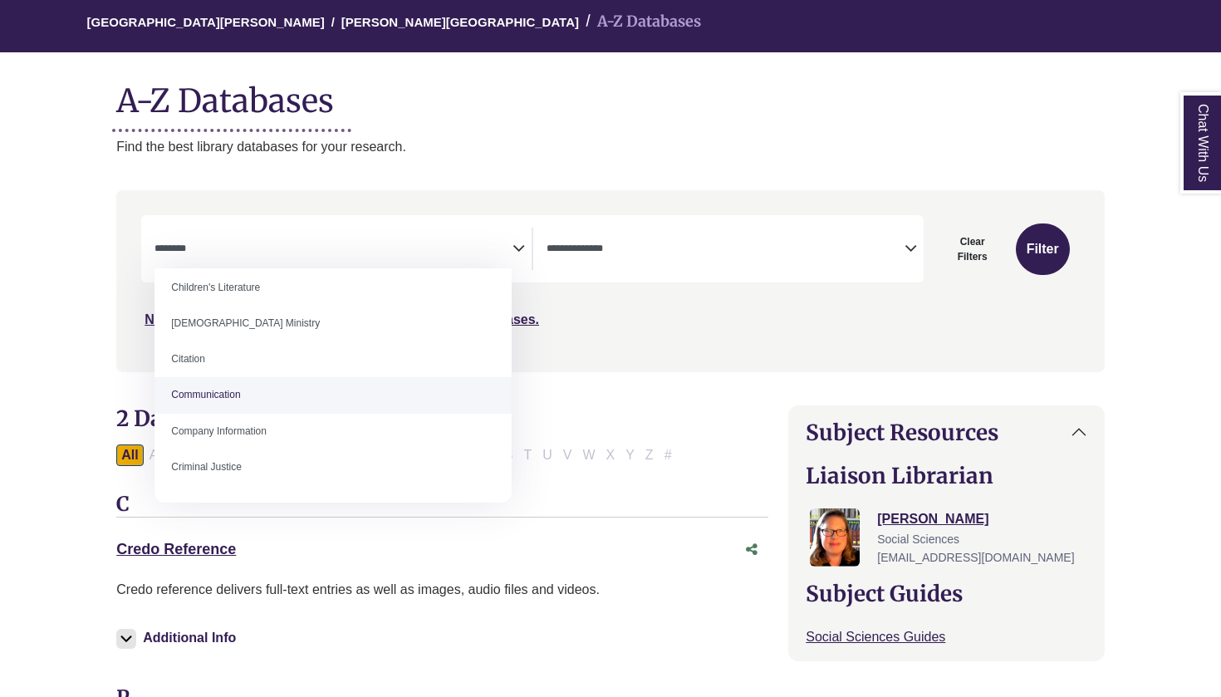
select select "*****"
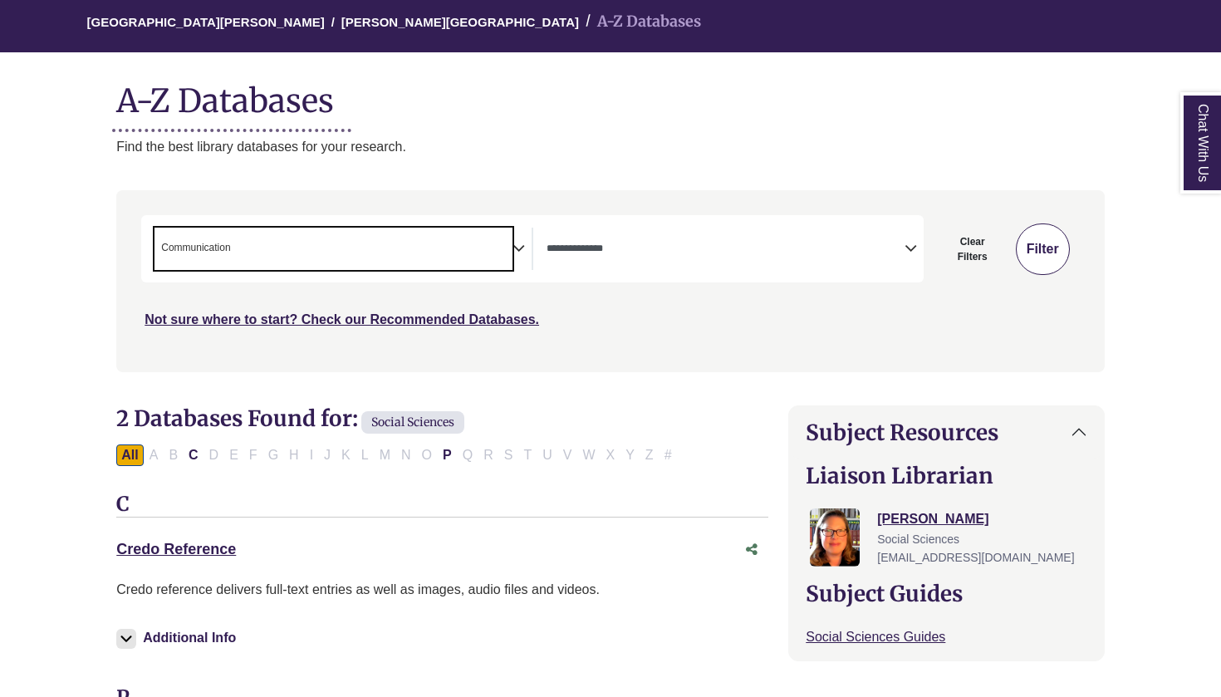
click at [1050, 262] on button "Filter" at bounding box center [1042, 248] width 54 height 51
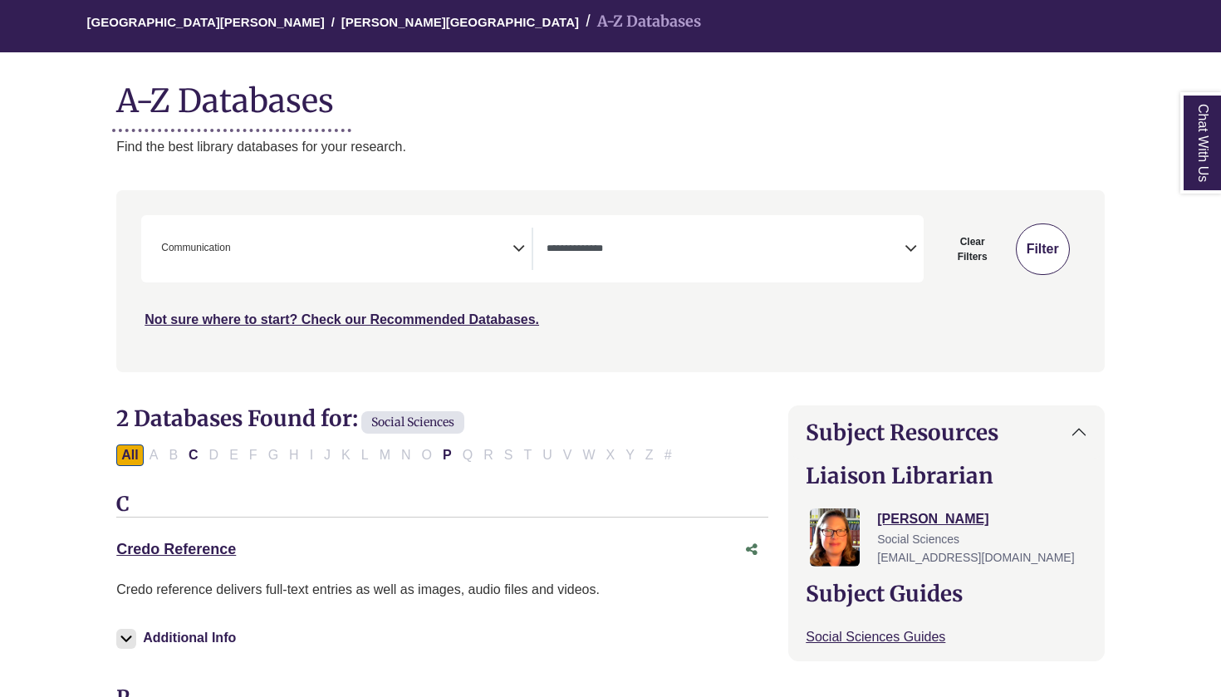
select select "Database Types Filter"
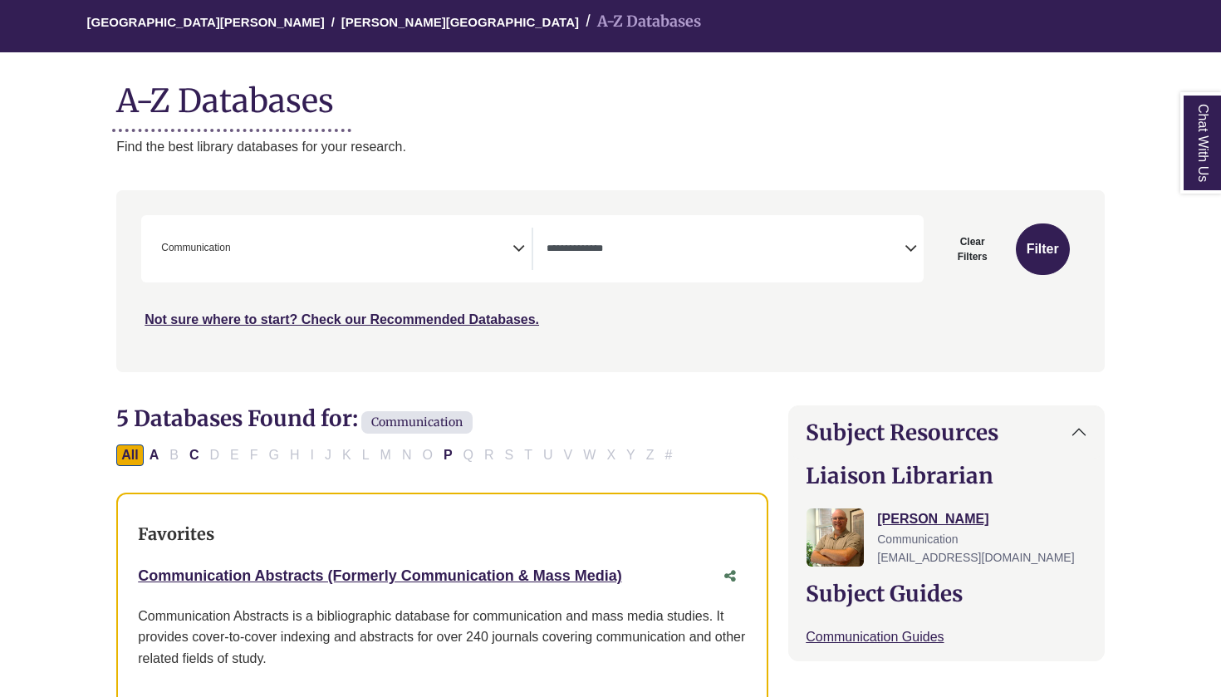
click at [480, 254] on span "× Communication" at bounding box center [333, 249] width 358 height 42
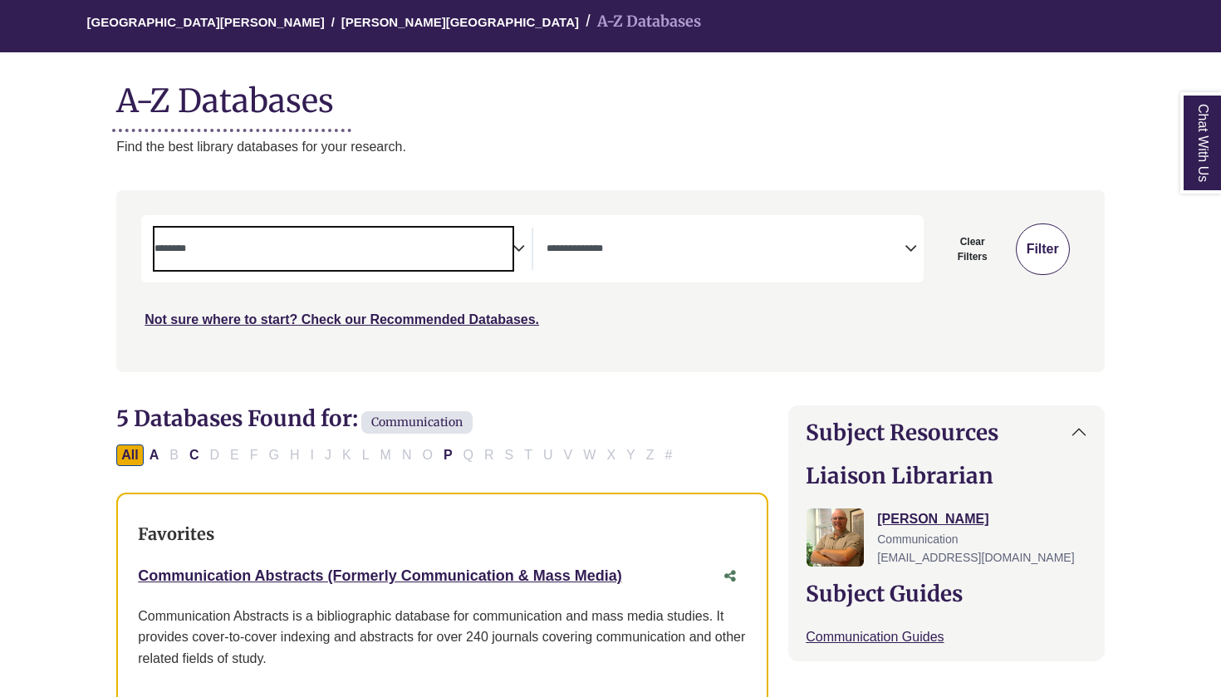
click at [1034, 247] on button "Filter" at bounding box center [1042, 248] width 54 height 51
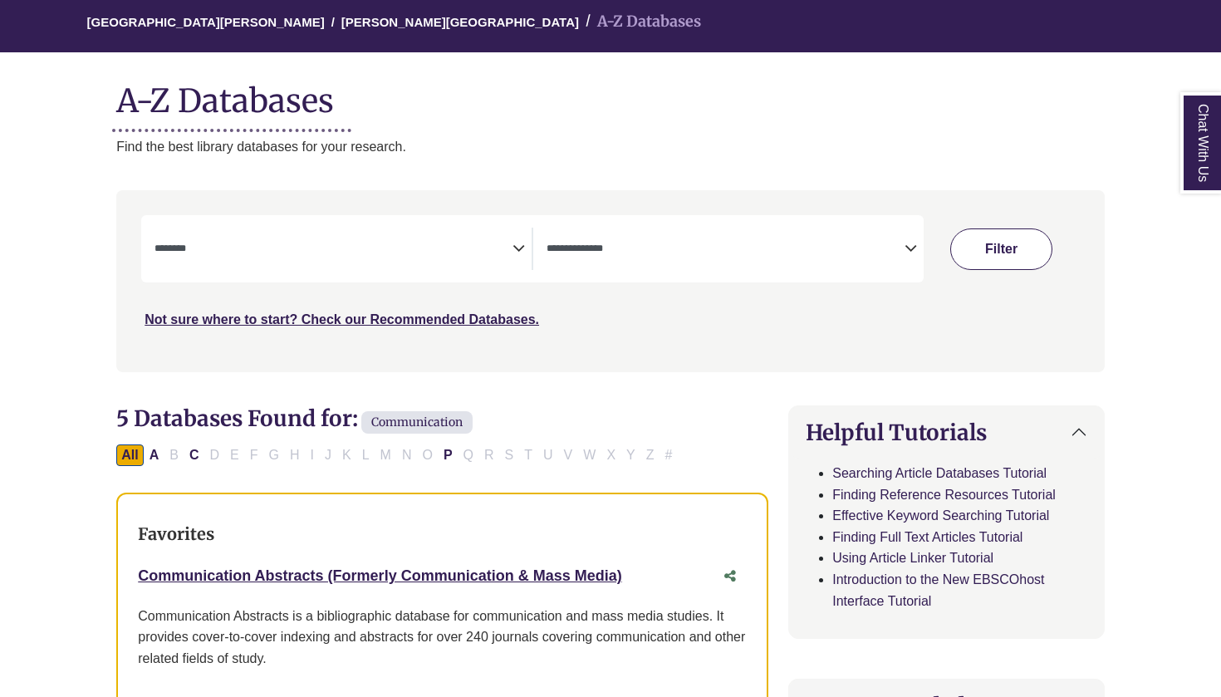
select select "Database Subject Filter"
select select "Database Types Filter"
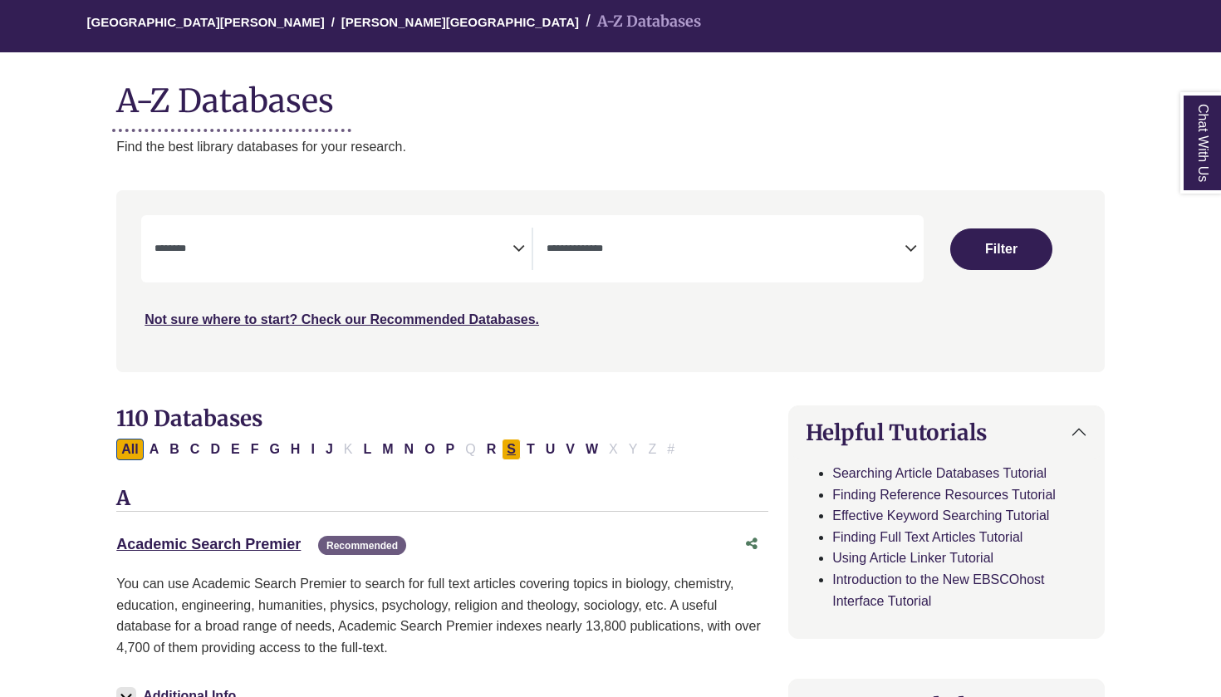
click at [511, 450] on button "S" at bounding box center [511, 449] width 19 height 22
select select "Database Subject Filter"
select select "Database Types Filter"
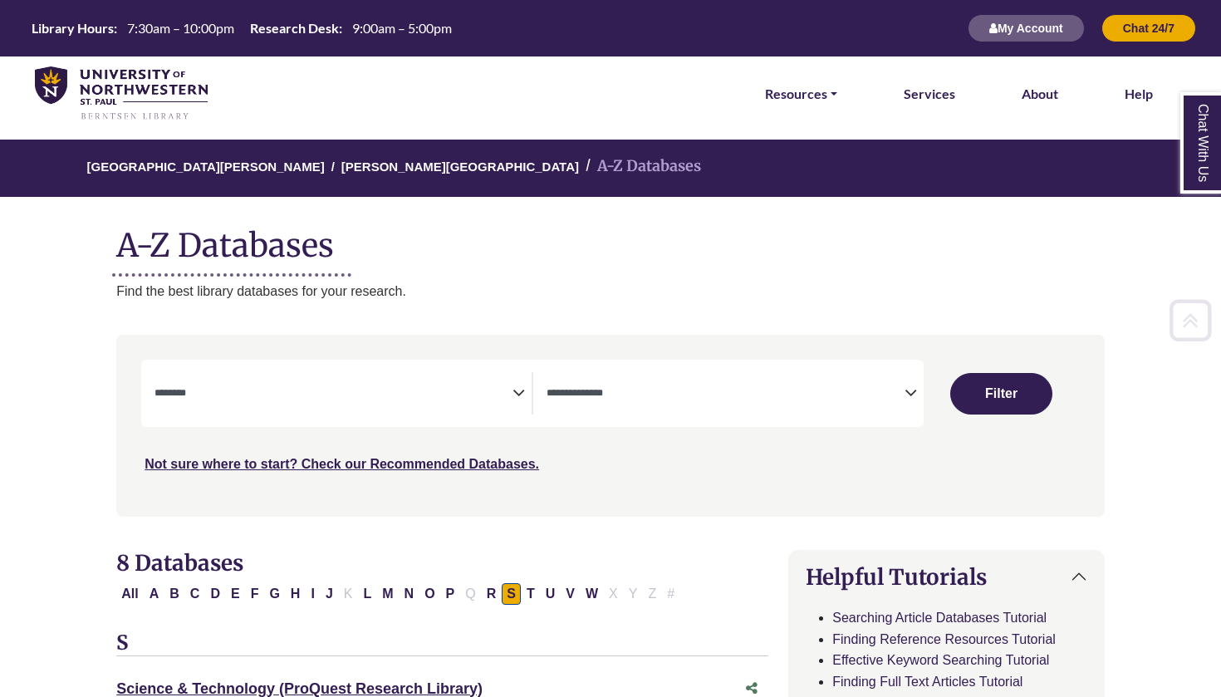
click at [277, 397] on textarea "Search" at bounding box center [333, 394] width 358 height 13
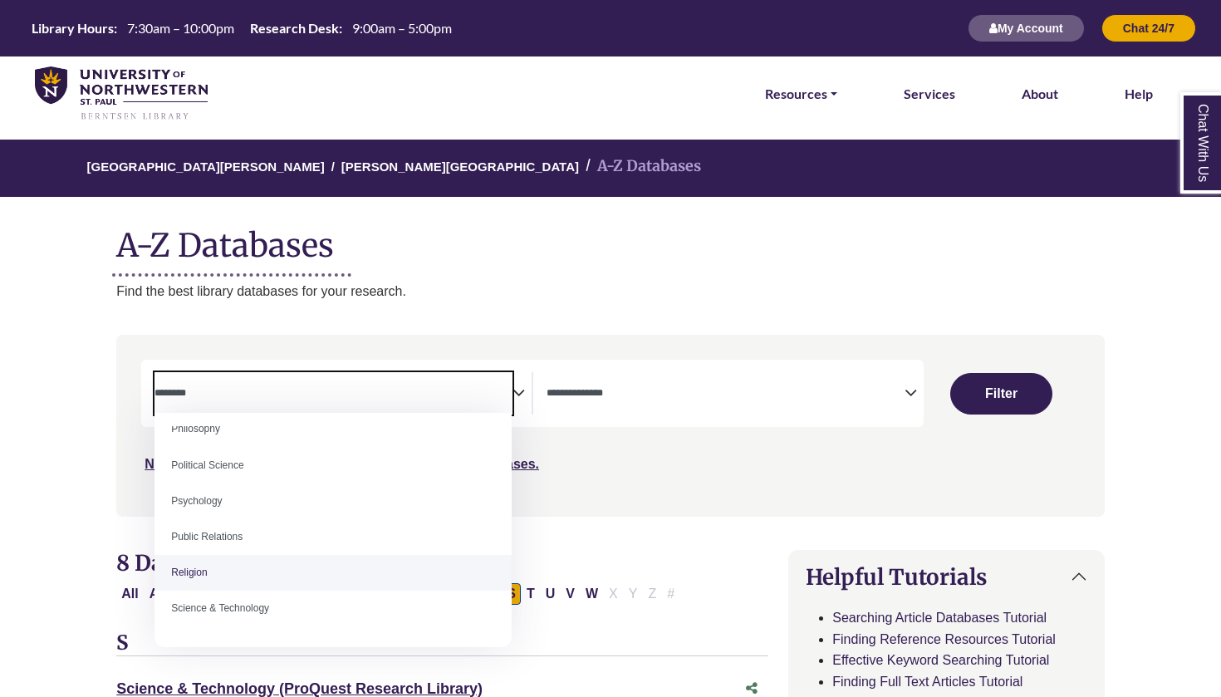
scroll to position [1266, 0]
select select "******"
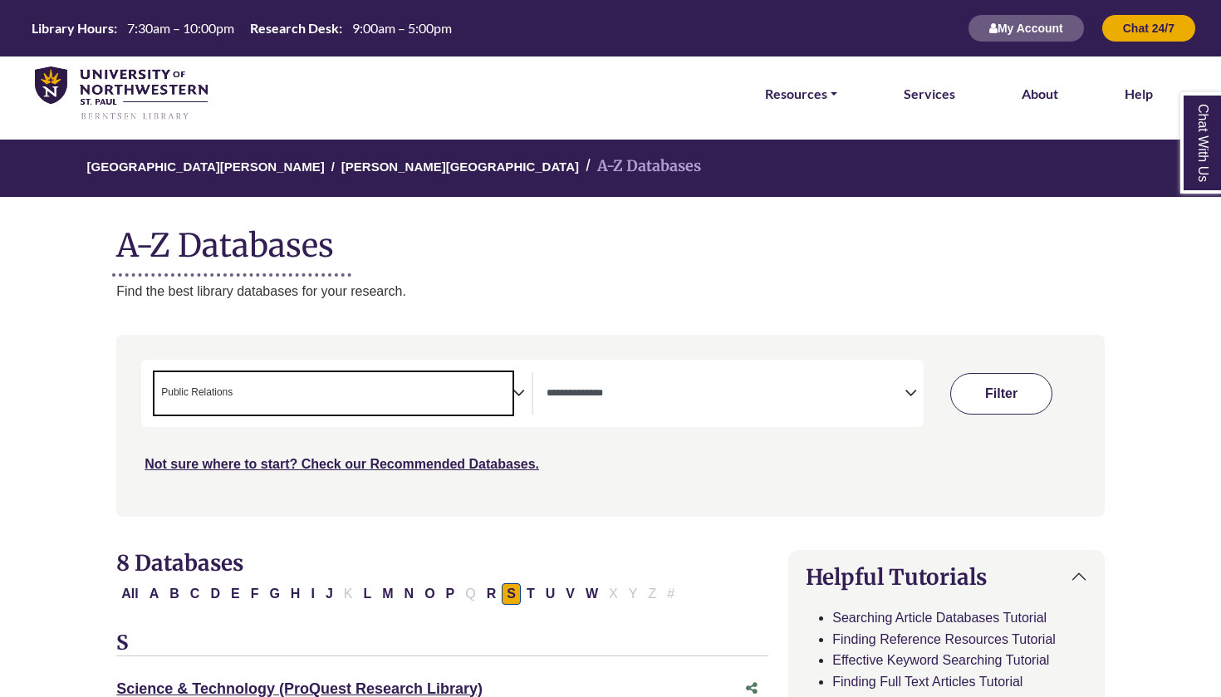
click at [978, 394] on button "Filter" at bounding box center [1001, 394] width 102 height 42
select select "Database Types Filter"
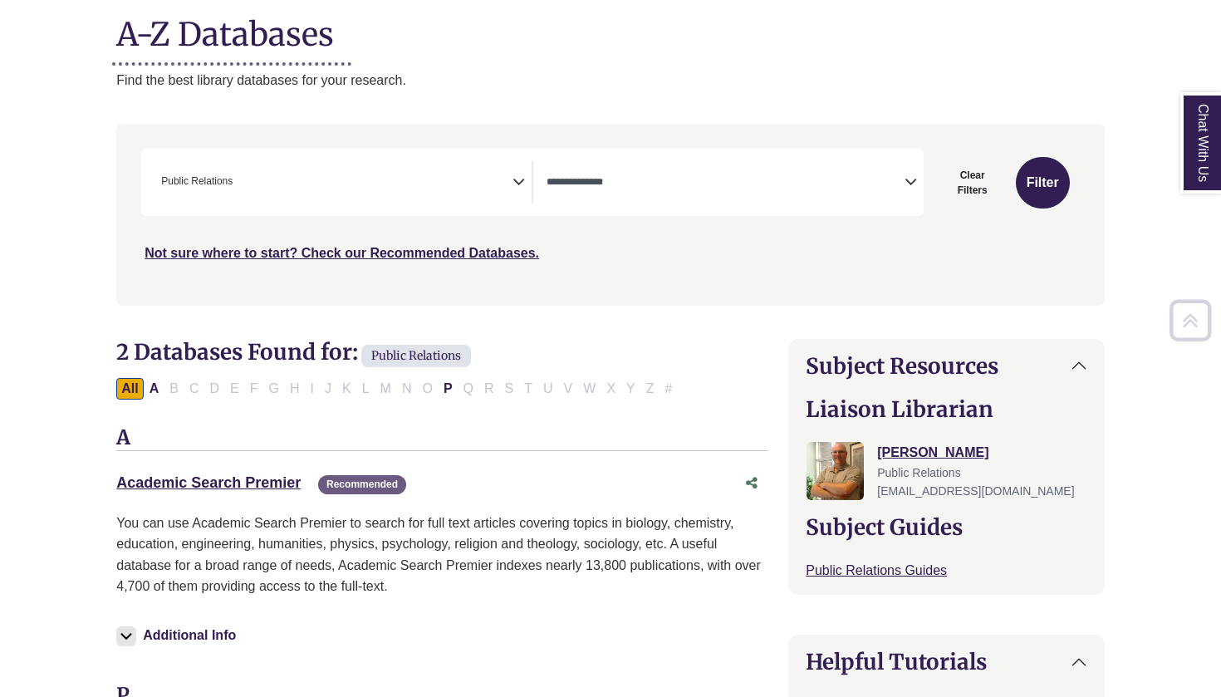
scroll to position [223, 0]
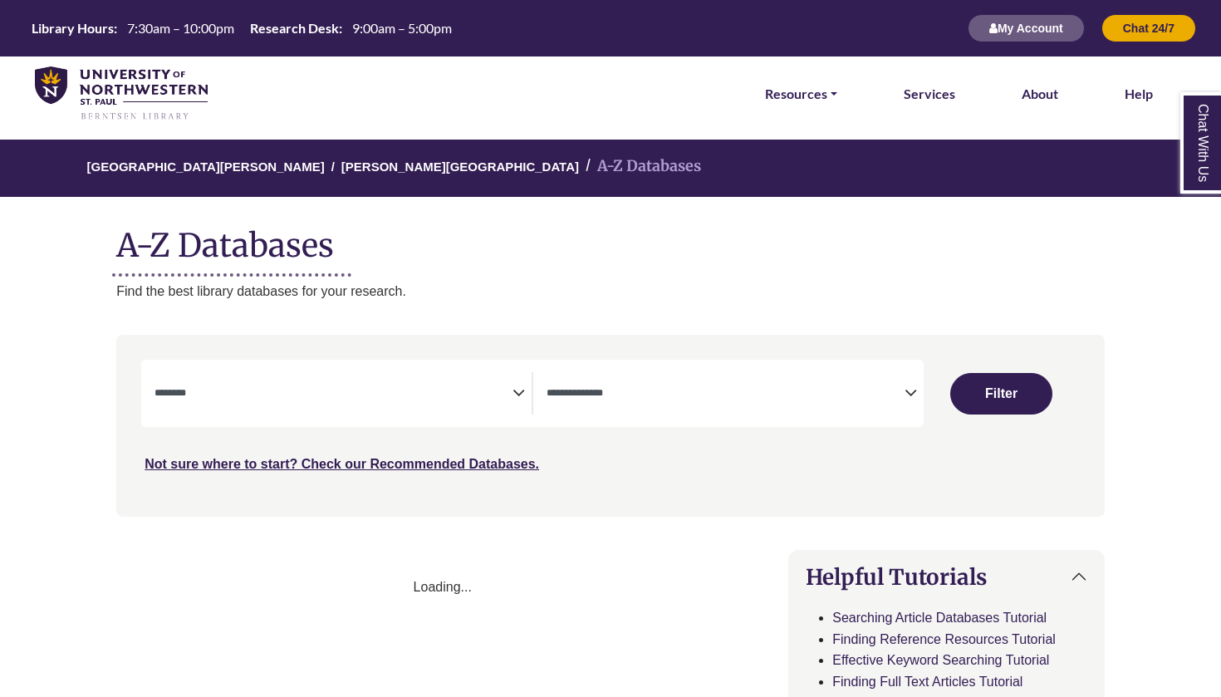
select select "Database Subject Filter"
select select "Database Types Filter"
select select "Database Subject Filter"
select select "Database Types Filter"
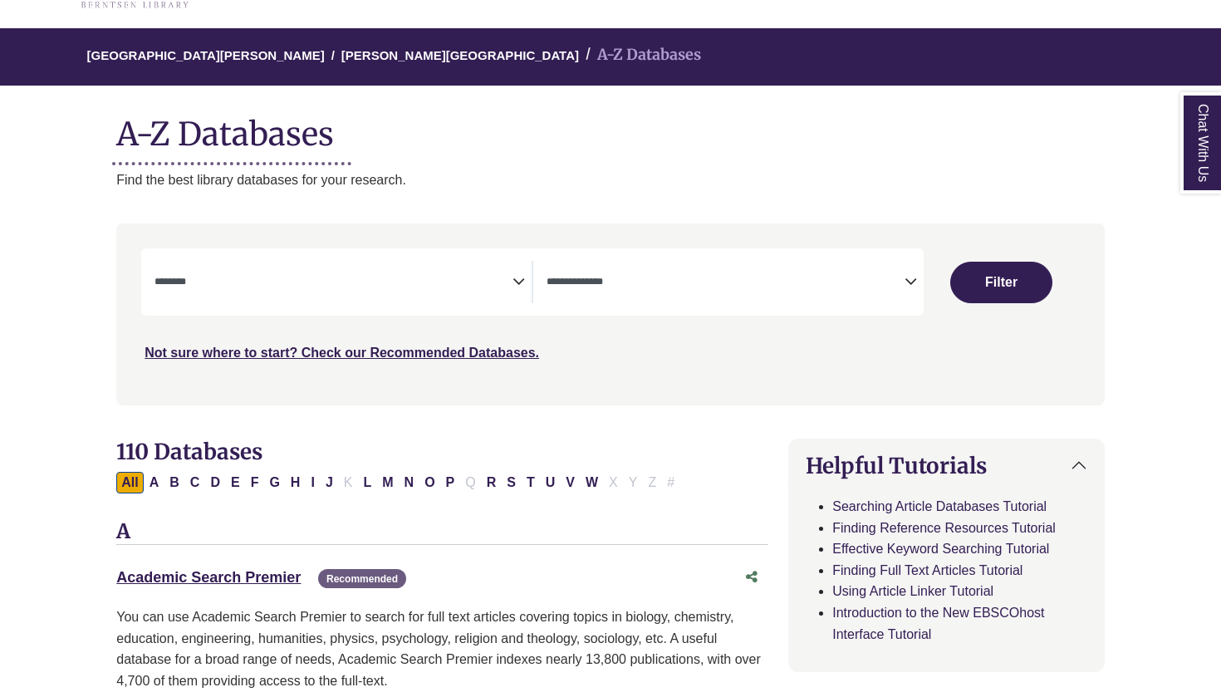
scroll to position [166, 0]
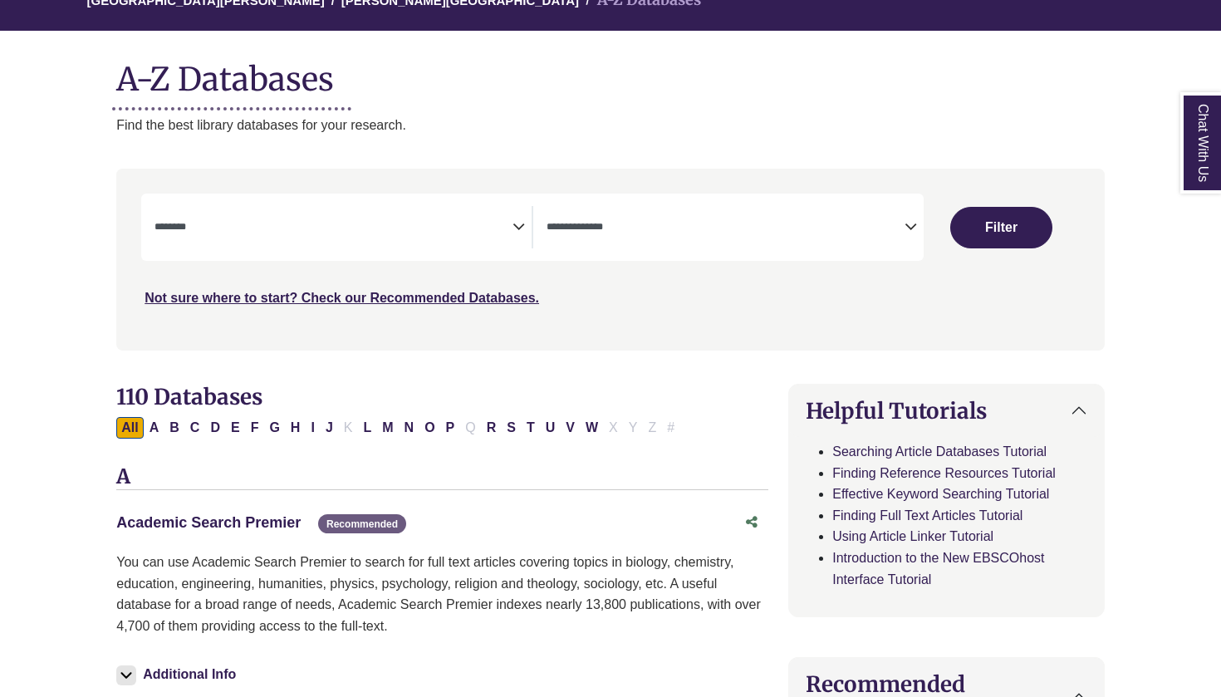
click at [252, 516] on link "Academic Search Premier This link opens in a new window" at bounding box center [208, 522] width 184 height 17
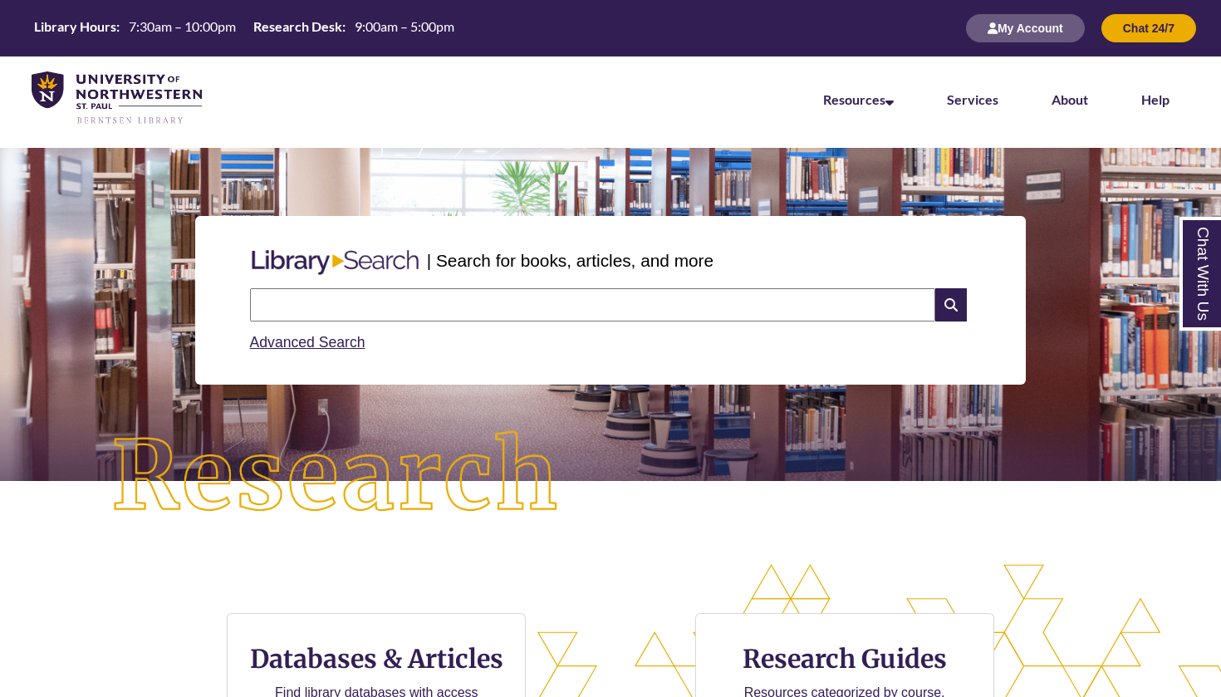
click at [379, 296] on input "text" at bounding box center [592, 304] width 685 height 33
type input "**********"
click at [955, 306] on icon at bounding box center [951, 304] width 32 height 33
